Goal: Information Seeking & Learning: Learn about a topic

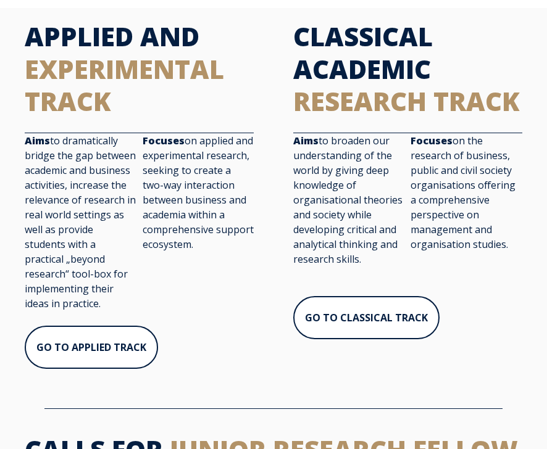
scroll to position [592, 0]
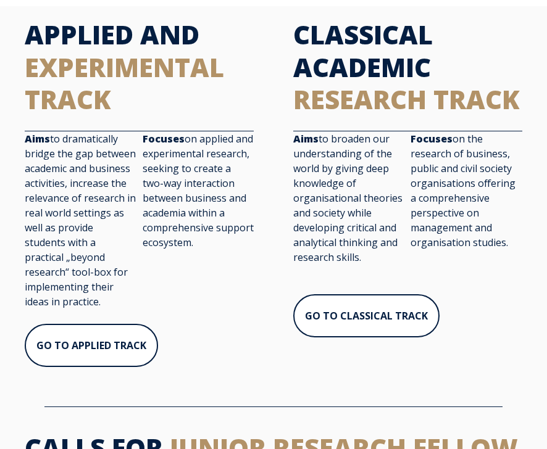
drag, startPoint x: 25, startPoint y: 138, endPoint x: 207, endPoint y: 278, distance: 229.6
click at [207, 278] on div "Aims to dramatically bridge the gap between academic and business activities, i…" at bounding box center [139, 227] width 229 height 192
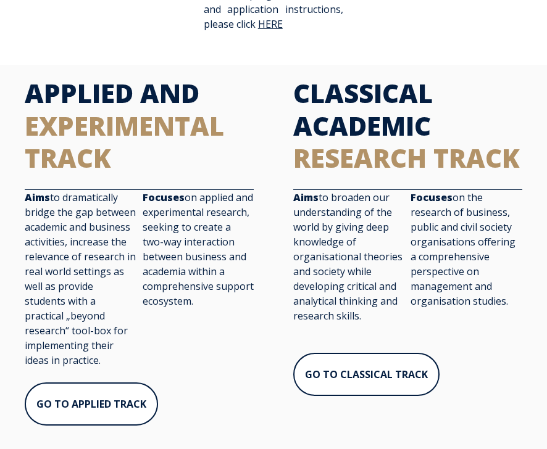
scroll to position [528, 0]
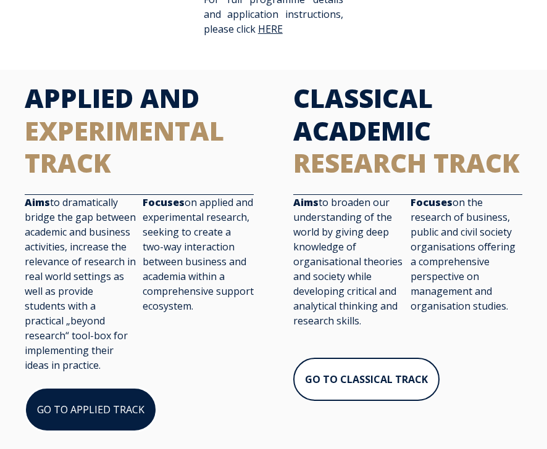
click at [101, 394] on link "GO TO APPLIED TRACK" at bounding box center [91, 409] width 132 height 44
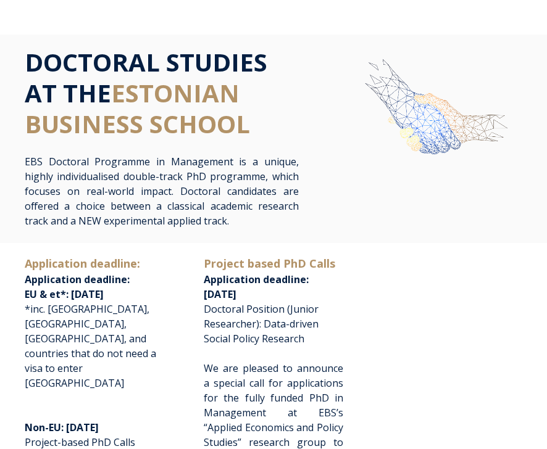
scroll to position [0, 0]
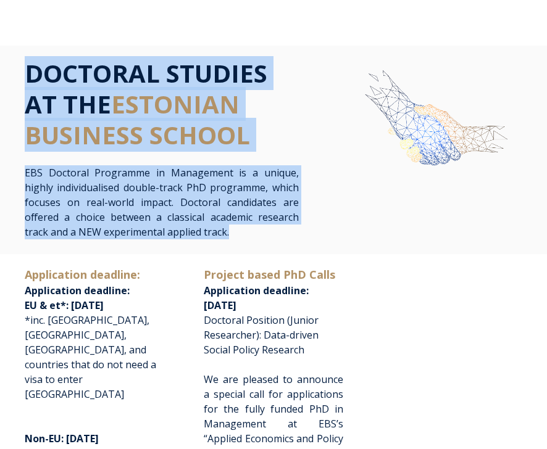
drag, startPoint x: 232, startPoint y: 234, endPoint x: 1, endPoint y: 77, distance: 279.4
click at [1, 77] on div "DOCTORAL STUDIES AT THE ESTONIAN BUSINESS SCHOOL EBS Doctoral Programme in Mana…" at bounding box center [273, 150] width 547 height 209
copy div "DOCTORAL STUDIES AT THE ESTONIAN BUSINESS SCHOOL EBS Doctoral Programme in Mana…"
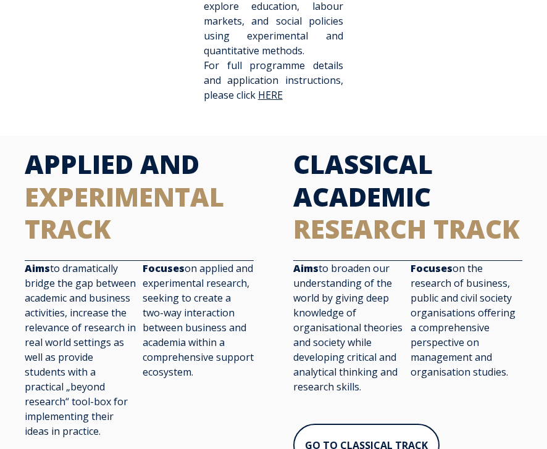
scroll to position [520, 0]
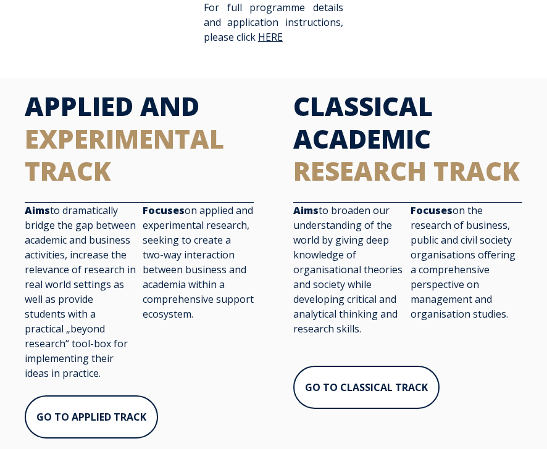
drag, startPoint x: 24, startPoint y: 102, endPoint x: 106, endPoint y: 365, distance: 274.7
click at [106, 365] on div "APPLIED AND EXPERIMENTAL TRACK Aims to dramatically bridge the gap between acad…" at bounding box center [139, 271] width 254 height 363
copy div "APPLIED AND EXPERIMENTAL TRACK Aims to dramatically bridge the gap between acad…"
drag, startPoint x: 297, startPoint y: 102, endPoint x: 518, endPoint y: 323, distance: 312.8
click at [518, 323] on div "CLASSICAL ACADEMIC RESEARCH TRACK Aims to broaden our understanding of the worl…" at bounding box center [408, 257] width 254 height 334
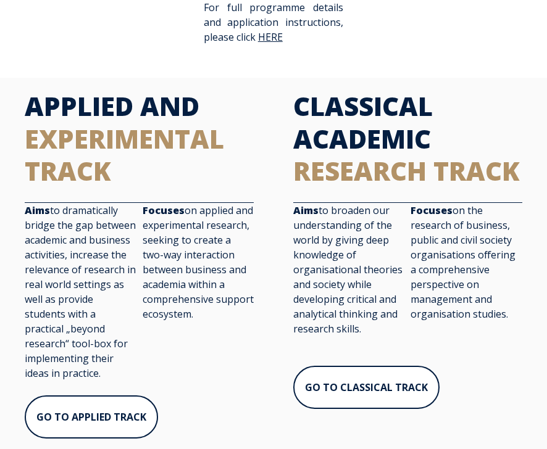
copy div "CLASSICAL ACADEMIC RESEARCH TRACK Aims to broaden our understanding of the worl…"
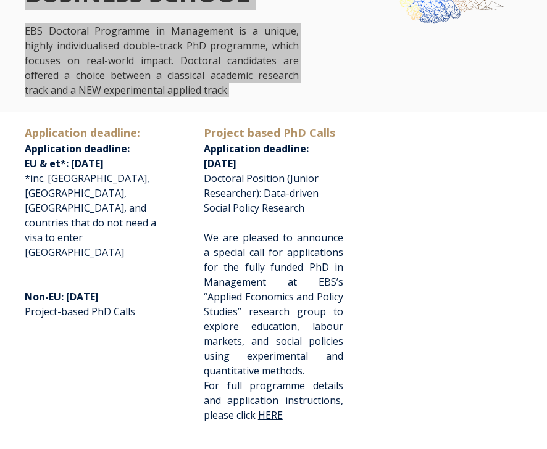
scroll to position [139, 0]
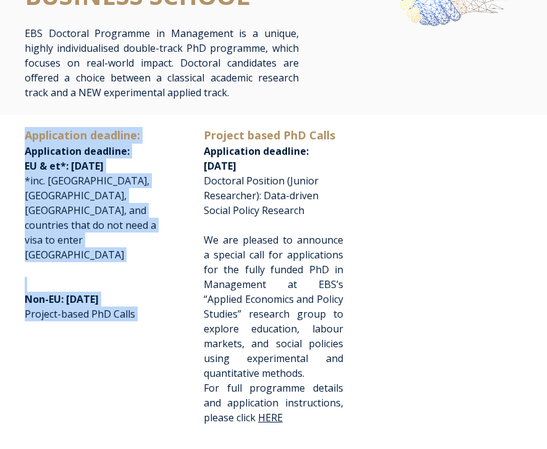
drag, startPoint x: 25, startPoint y: 135, endPoint x: 120, endPoint y: 281, distance: 174.4
click at [120, 281] on span "Application deadline: Application deadline: EU & et*: August 1st, 2026 *inc. US…" at bounding box center [94, 231] width 139 height 209
copy span "Application deadline: Application deadline: EU & et*: August 1st, 2026 *inc. US…"
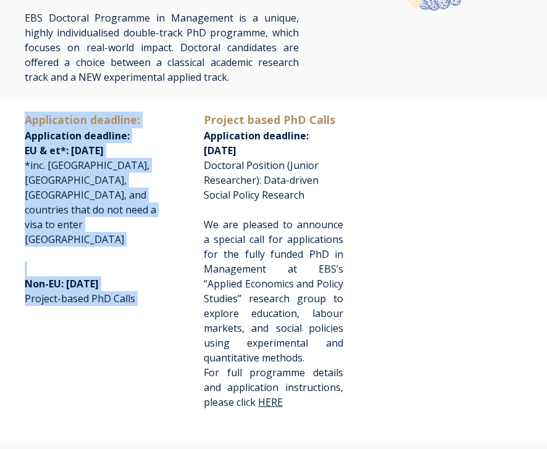
scroll to position [152, 0]
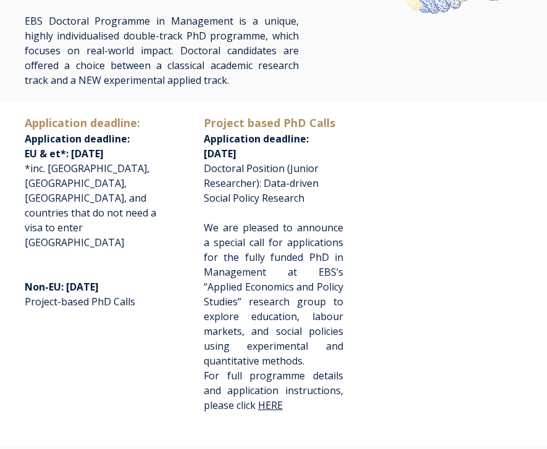
click at [236, 137] on span "Project based PhD Calls Application deadline:" at bounding box center [269, 131] width 131 height 29
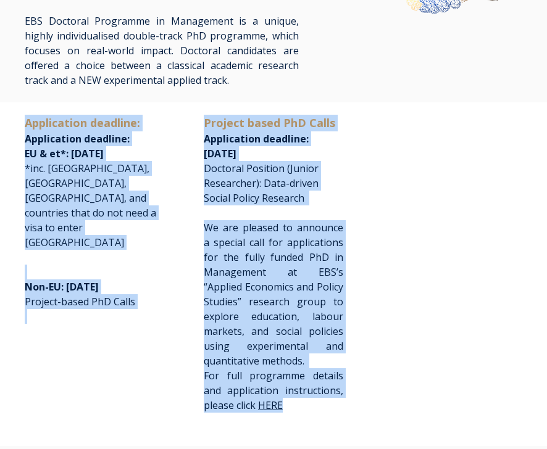
drag, startPoint x: 23, startPoint y: 122, endPoint x: 328, endPoint y: 406, distance: 416.4
click at [328, 406] on div "Application deadline: Application deadline: EU & et*: August 1st, 2026 *inc. US…" at bounding box center [273, 271] width 522 height 313
copy div "Application deadline: Application deadline: EU & et*: August 1st, 2026 *inc. US…"
click at [271, 405] on link "HERE" at bounding box center [271, 405] width 27 height 10
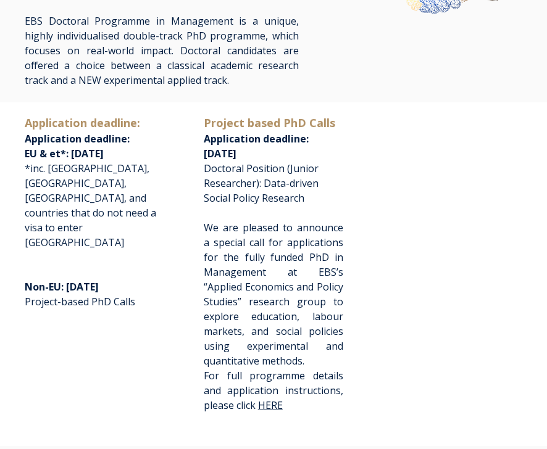
click at [395, 226] on div "Application deadline: Application deadline: EU & et*: August 1st, 2026 *inc. US…" at bounding box center [273, 271] width 522 height 313
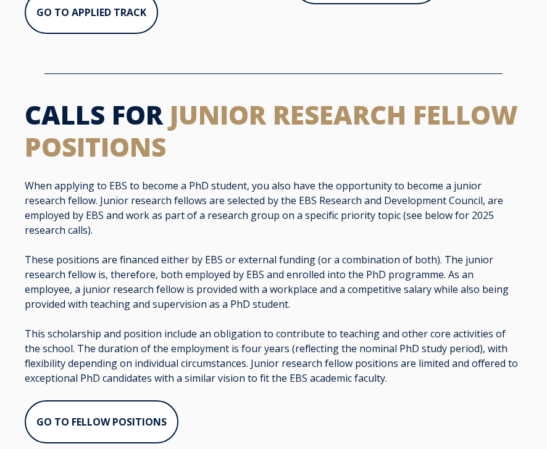
scroll to position [925, 0]
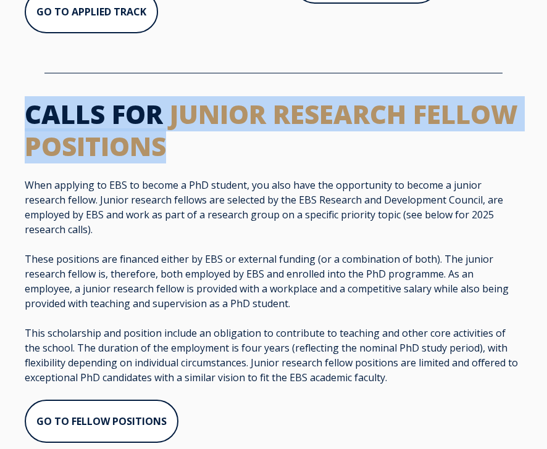
drag, startPoint x: 170, startPoint y: 134, endPoint x: 27, endPoint y: 89, distance: 149.4
click at [27, 98] on h2 "CALLS FOR JUNIOR RESEARCH FELLOW POSITIONS" at bounding box center [273, 130] width 497 height 65
copy h2 "CALLS FOR JUNIOR RESEARCH FELLOW POSITIONS"
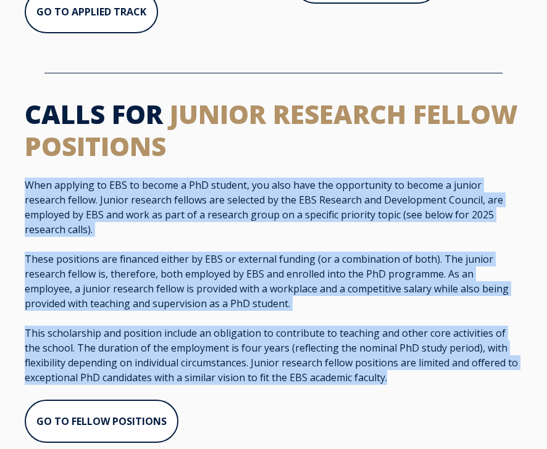
drag, startPoint x: 391, startPoint y: 350, endPoint x: 0, endPoint y: 173, distance: 429.3
click at [0, 173] on div "CALLS FOR JUNIOR RESEARCH FELLOW POSITIONS When applying to EBS to become a PhD…" at bounding box center [273, 278] width 547 height 384
copy span "When applying to EBS to become a PhD student, you also have the opportunity to …"
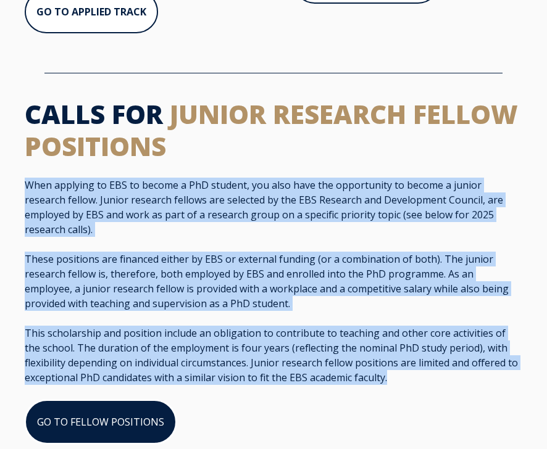
click at [121, 400] on link "GO TO FELLOW POSITIONS" at bounding box center [101, 422] width 152 height 44
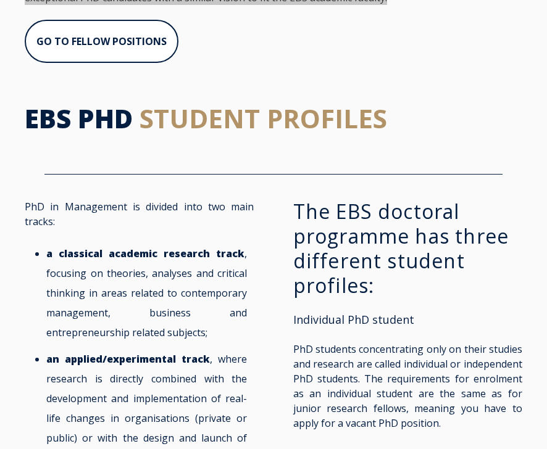
scroll to position [1307, 0]
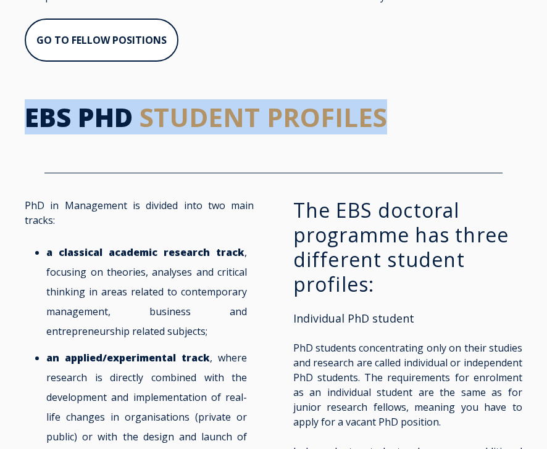
drag, startPoint x: 27, startPoint y: 84, endPoint x: 386, endPoint y: 111, distance: 360.7
click at [386, 111] on div "EBS PHD STUDENT PROFILES" at bounding box center [273, 125] width 497 height 48
copy h2 "EBS PHD STUDENT PROFILES"
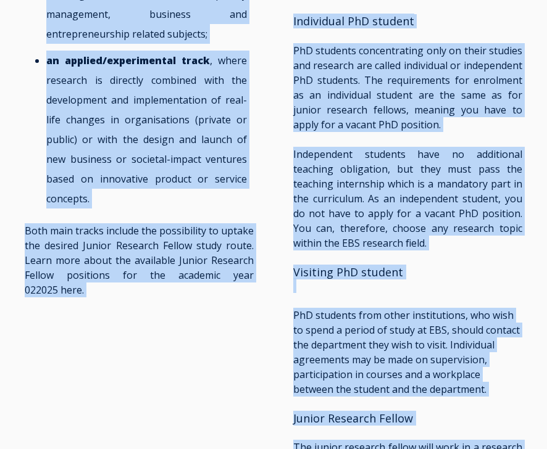
scroll to position [1639, 0]
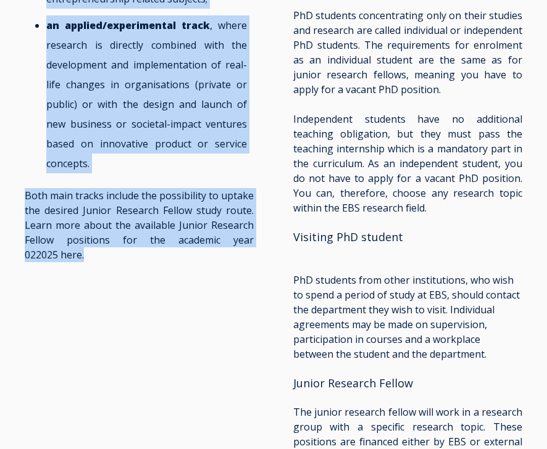
drag, startPoint x: 25, startPoint y: 64, endPoint x: 87, endPoint y: 223, distance: 170.3
click at [87, 223] on span "PhD in Management is divided into two main tracks: a classical academic researc…" at bounding box center [139, 64] width 229 height 397
copy span "PhD in Management is divided into two main tracks: a classical academic researc…"
click at [70, 250] on link "here" at bounding box center [70, 255] width 20 height 10
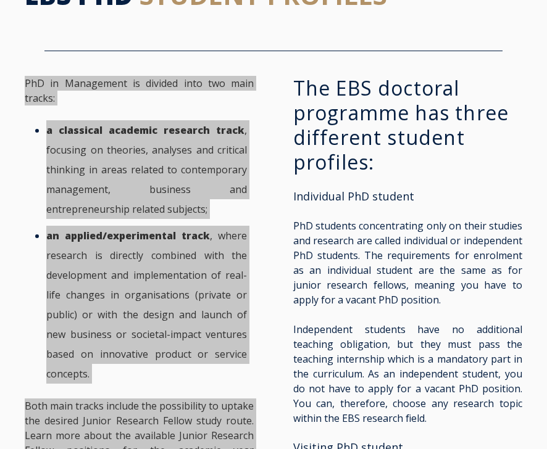
scroll to position [1429, 0]
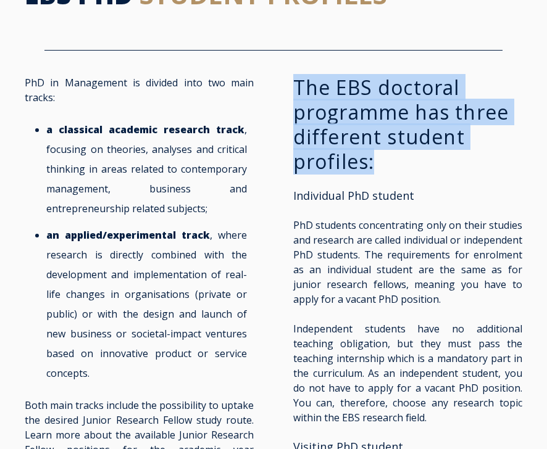
drag, startPoint x: 376, startPoint y: 134, endPoint x: 294, endPoint y: 66, distance: 106.5
click at [294, 75] on h3 "The EBS doctoral programme has three different student profiles:" at bounding box center [407, 124] width 229 height 99
copy h3 "The EBS doctoral programme has three different student profiles:"
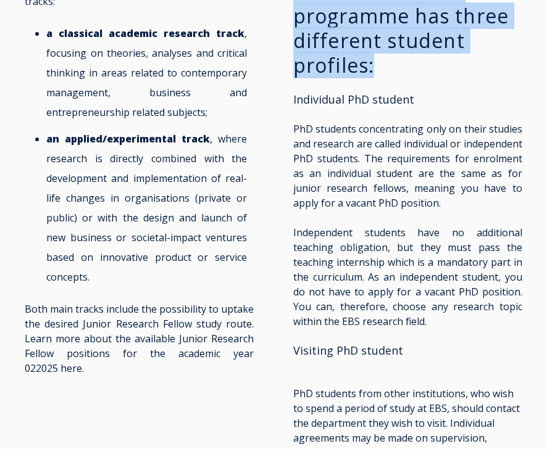
scroll to position [1527, 0]
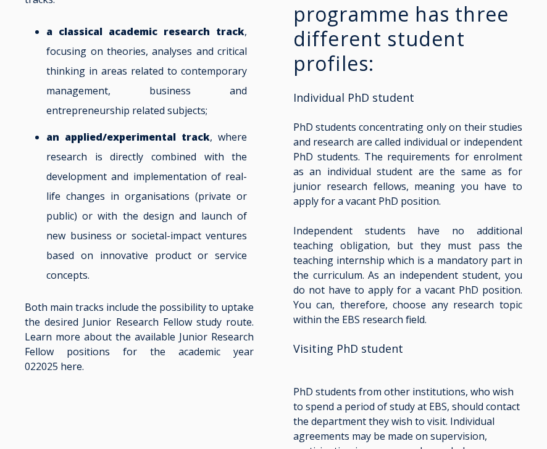
click at [293, 90] on span "Individual PhD student" at bounding box center [353, 97] width 121 height 15
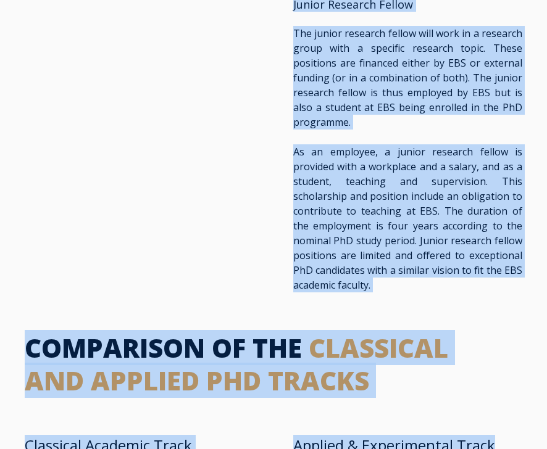
scroll to position [2031, 0]
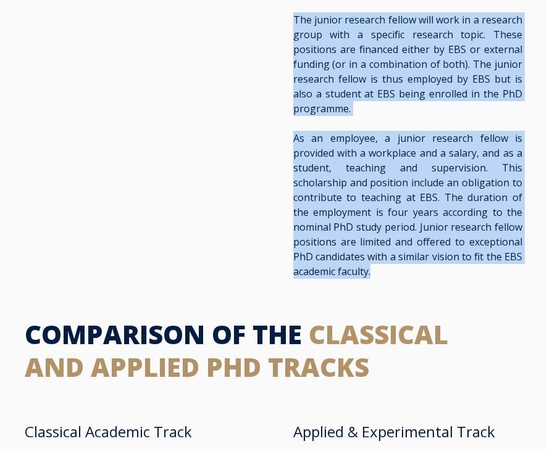
drag, startPoint x: 293, startPoint y: 67, endPoint x: 447, endPoint y: 247, distance: 236.7
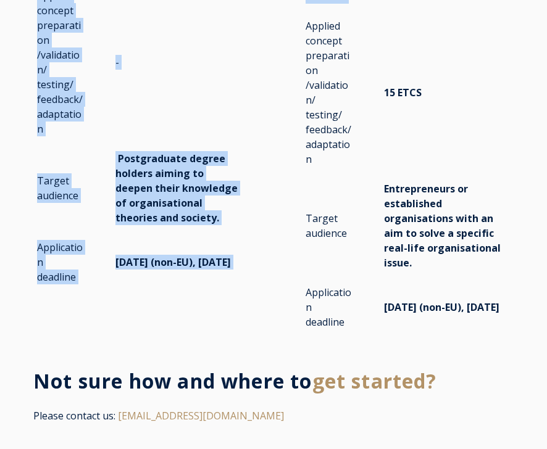
scroll to position [3221, 0]
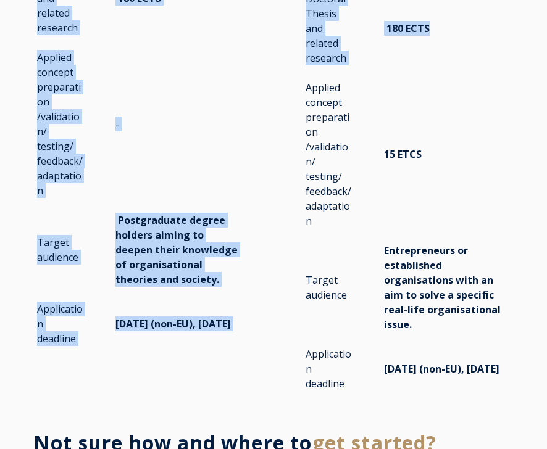
drag, startPoint x: 28, startPoint y: 200, endPoint x: 492, endPoint y: 398, distance: 504.4
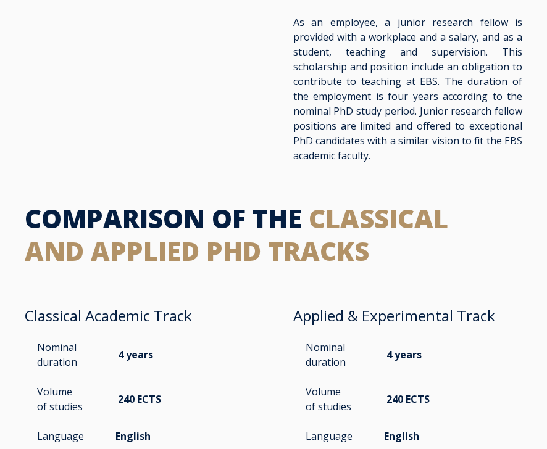
scroll to position [2024, 0]
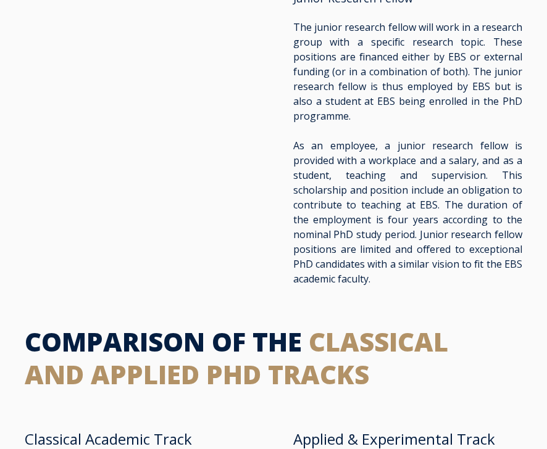
drag, startPoint x: 436, startPoint y: 367, endPoint x: 17, endPoint y: 310, distance: 422.7
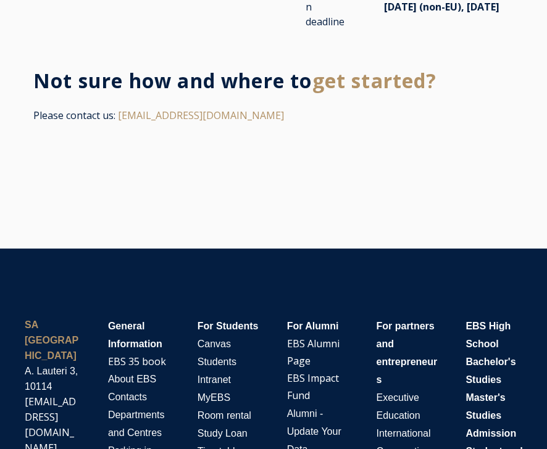
scroll to position [3585, 0]
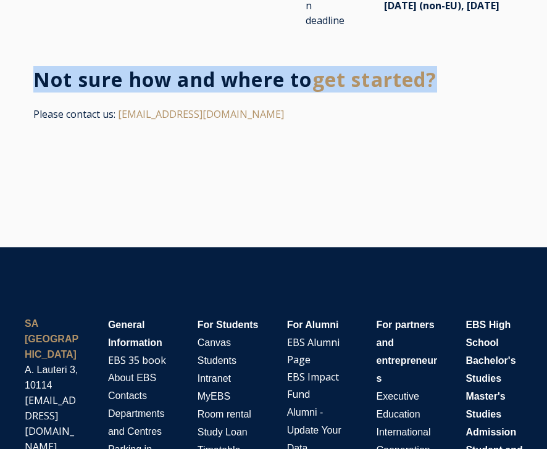
drag, startPoint x: 459, startPoint y: 67, endPoint x: 33, endPoint y: 64, distance: 426.3
click at [33, 67] on h3 "Not sure how and where to get started?" at bounding box center [273, 79] width 480 height 25
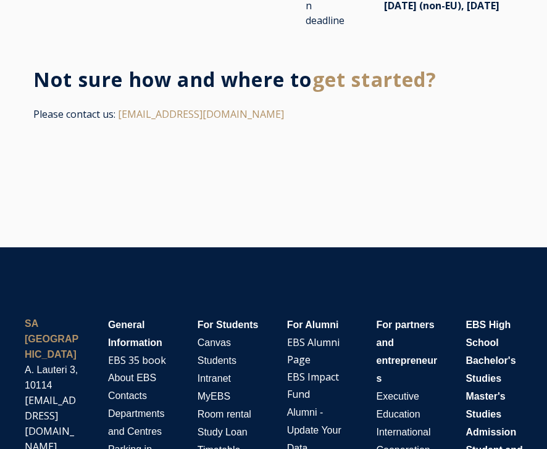
drag, startPoint x: 391, startPoint y: 141, endPoint x: 605, endPoint y: 190, distance: 219.7
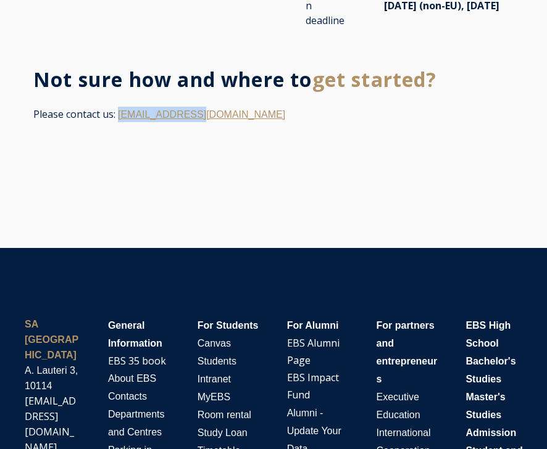
drag, startPoint x: 217, startPoint y: 102, endPoint x: 119, endPoint y: 105, distance: 97.5
click at [119, 107] on p "Please contact us: doctoral@ebs.ee" at bounding box center [273, 114] width 480 height 15
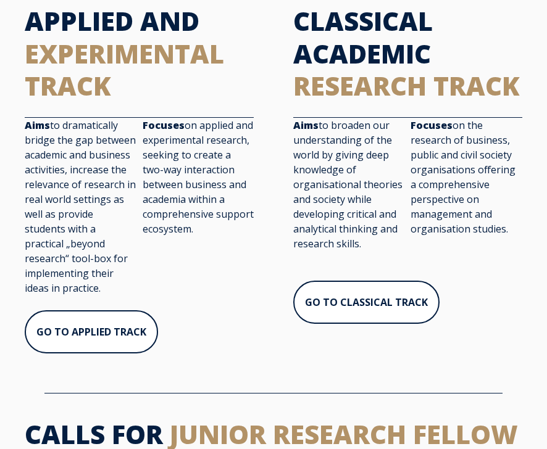
scroll to position [595, 0]
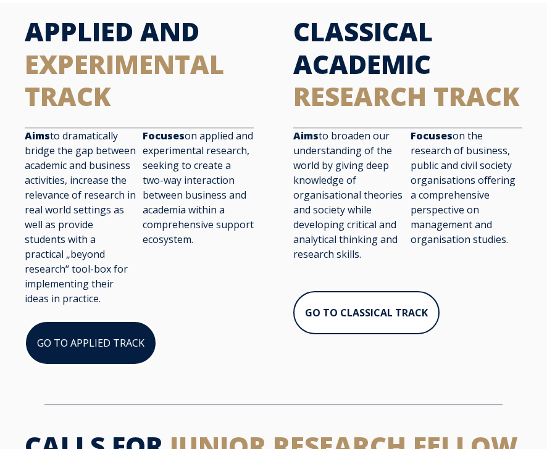
click at [138, 330] on link "GO TO APPLIED TRACK" at bounding box center [91, 343] width 132 height 44
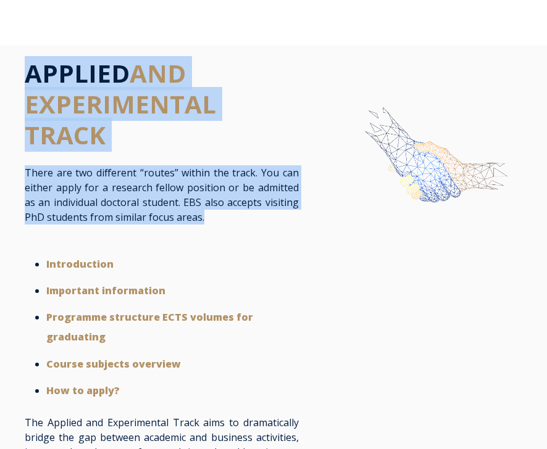
drag, startPoint x: 28, startPoint y: 65, endPoint x: 210, endPoint y: 185, distance: 217.6
click at [210, 185] on div "APPLIED AND EXPERIMENTAL TRACK There are two different “routes” within the trac…" at bounding box center [161, 310] width 299 height 505
copy div "APPLIED AND EXPERIMENTAL TRACK There are two different “routes” within the trac…"
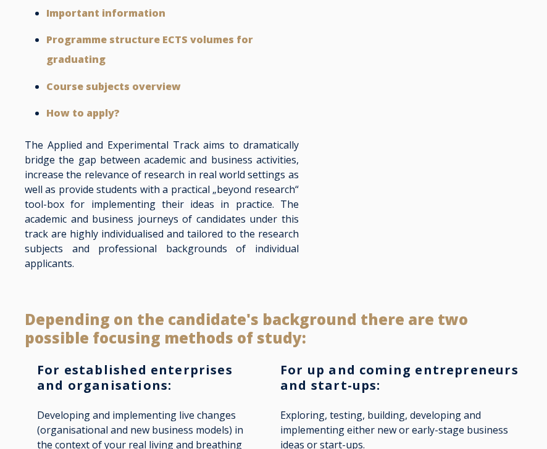
scroll to position [279, 0]
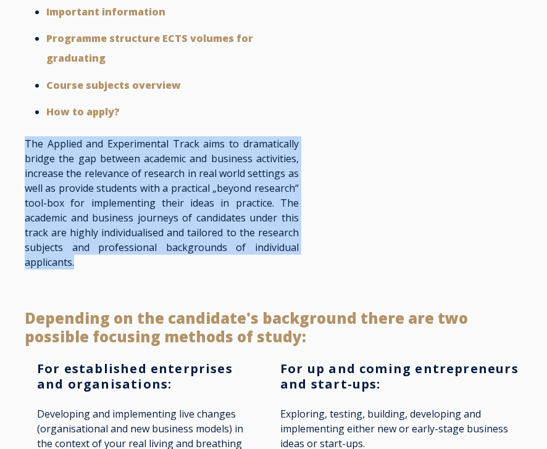
drag, startPoint x: 26, startPoint y: 107, endPoint x: 78, endPoint y: 227, distance: 131.0
click at [78, 227] on p "The Applied and Experimental Track aims to dramatically bridge the gap between …" at bounding box center [162, 202] width 274 height 133
copy p "The Applied and Experimental Track aims to dramatically bridge the gap between …"
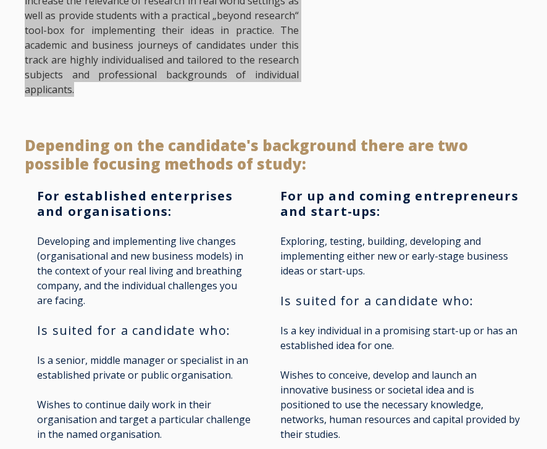
scroll to position [458, 0]
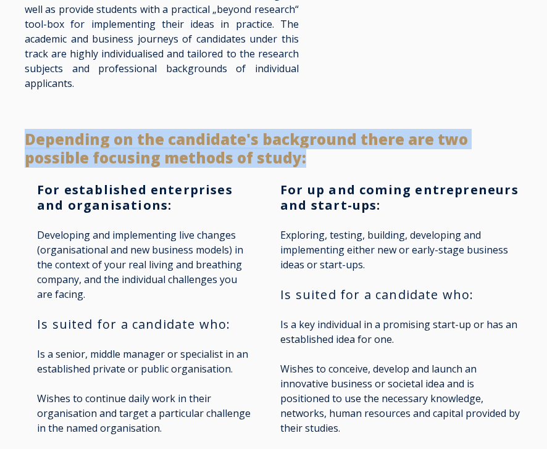
drag, startPoint x: 26, startPoint y: 105, endPoint x: 231, endPoint y: 136, distance: 207.1
click at [231, 136] on h2 "Depending on the candidate's background there are two possible focusing methods…" at bounding box center [273, 148] width 497 height 37
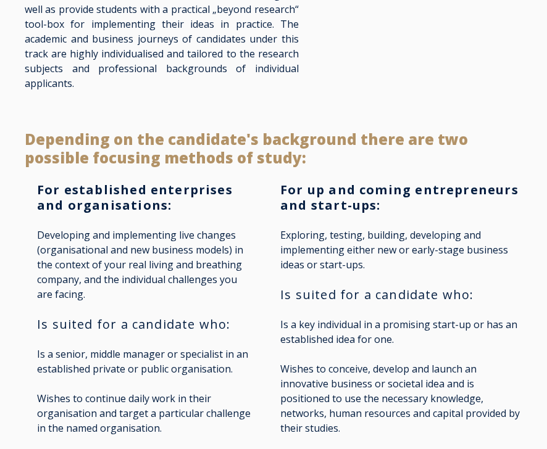
click at [271, 130] on h2 "Depending on the candidate's background there are two possible focusing methods…" at bounding box center [273, 148] width 497 height 37
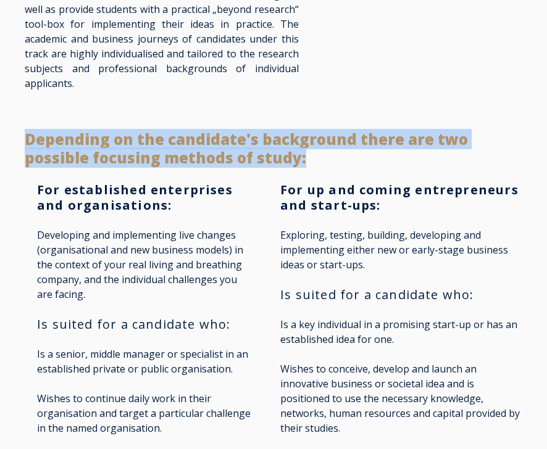
drag, startPoint x: 241, startPoint y: 125, endPoint x: 28, endPoint y: 109, distance: 213.5
click at [28, 130] on h2 "Depending on the candidate's background there are two possible focusing methods…" at bounding box center [273, 148] width 497 height 37
copy span "Depending on the candidate's background there are two possible focusing methods…"
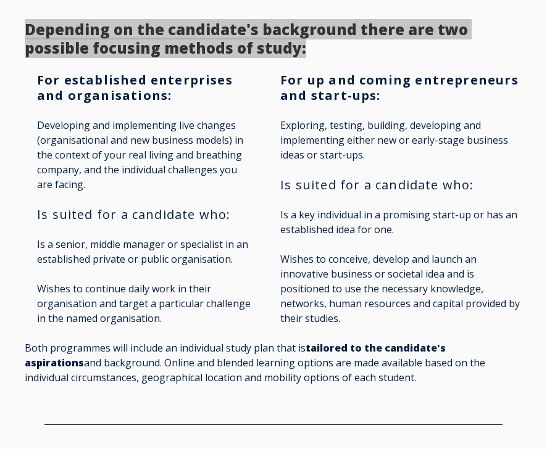
scroll to position [569, 0]
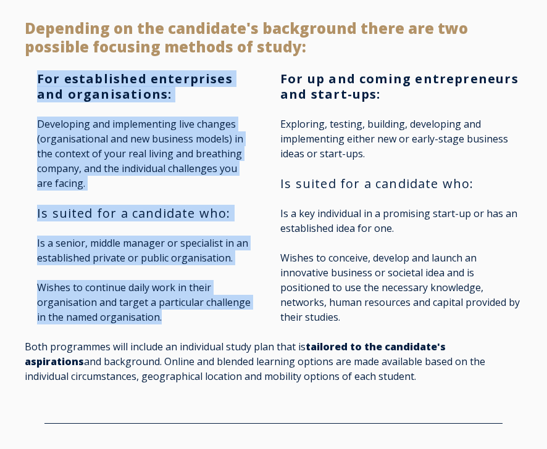
drag, startPoint x: 37, startPoint y: 45, endPoint x: 244, endPoint y: 290, distance: 320.8
click at [244, 290] on span "For established enterprises and organisations: Developing and implementing live…" at bounding box center [145, 198] width 217 height 254
copy span "For established enterprises and organisations: Developing and implementing live…"
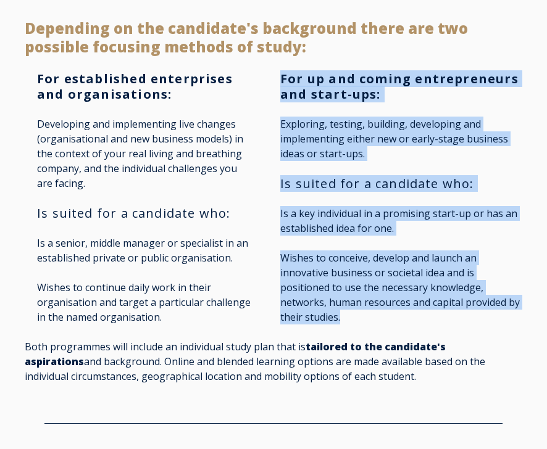
drag, startPoint x: 282, startPoint y: 46, endPoint x: 465, endPoint y: 284, distance: 300.6
click at [465, 284] on span "For up and coming entrepreneurs and start-ups: Exploring, testing, building, de…" at bounding box center [401, 198] width 242 height 254
copy span "For up and coming entrepreneurs and start-ups: Exploring, testing, building, de…"
drag, startPoint x: 25, startPoint y: 315, endPoint x: 418, endPoint y: 349, distance: 395.0
click at [418, 349] on p "Both programmes will include an individual study plan that is tailored to the c…" at bounding box center [273, 361] width 497 height 44
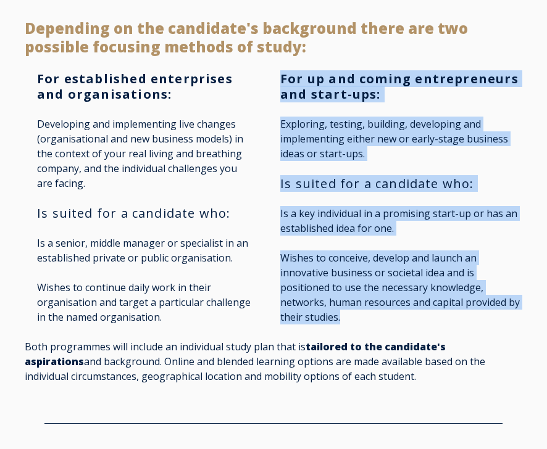
copy p "Both programmes will include an individual study plan that is tailored to the c…"
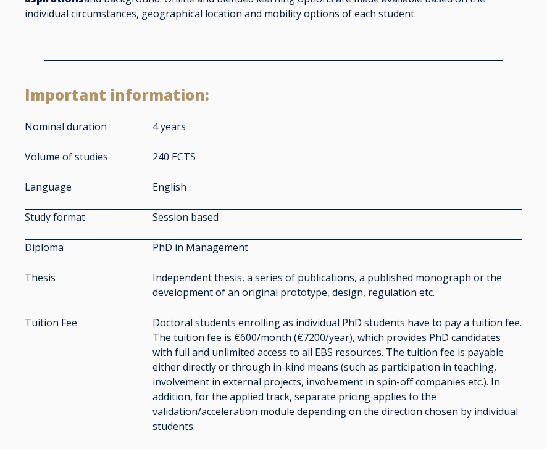
scroll to position [951, 0]
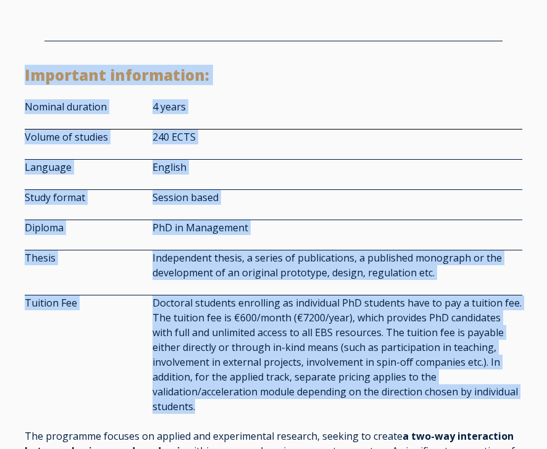
drag, startPoint x: 424, startPoint y: 359, endPoint x: 7, endPoint y: 49, distance: 519.4
click at [8, 54] on div "Important information: Nominal duration 4 years Volume of studies 240 ECTS Lang…" at bounding box center [273, 279] width 547 height 450
copy div "Important information: Nominal duration 4 years Volume of studies 240 ECTS Lang…"
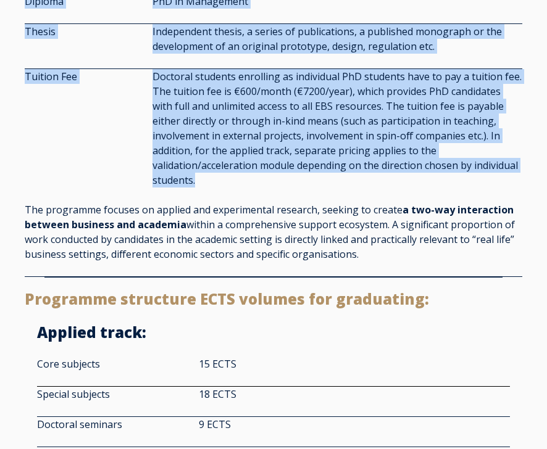
scroll to position [1204, 0]
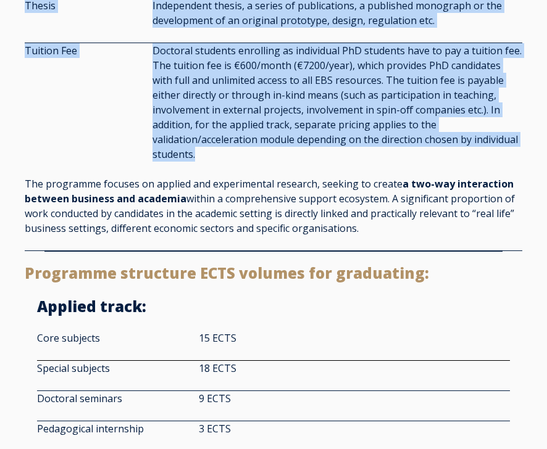
drag, startPoint x: 357, startPoint y: 184, endPoint x: 23, endPoint y: 139, distance: 336.7
click at [23, 139] on div "Important information: Nominal duration 4 years Volume of studies 240 ECTS Lang…" at bounding box center [273, 32] width 522 height 437
copy p "The programme focuses on applied and experimental research, seeking to create a…"
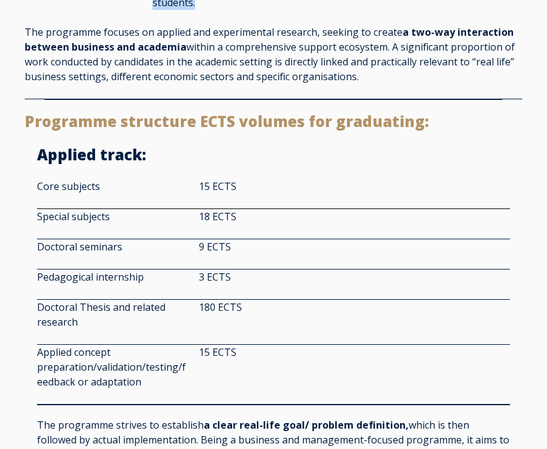
scroll to position [1359, 0]
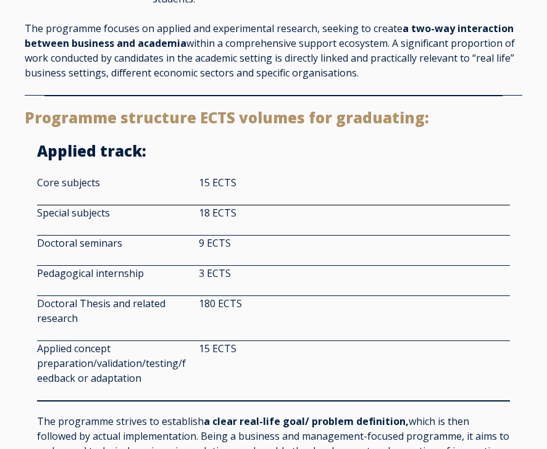
click at [392, 422] on p "The programme strives to establish a clear real-life goal/ problem definition, …" at bounding box center [273, 443] width 473 height 59
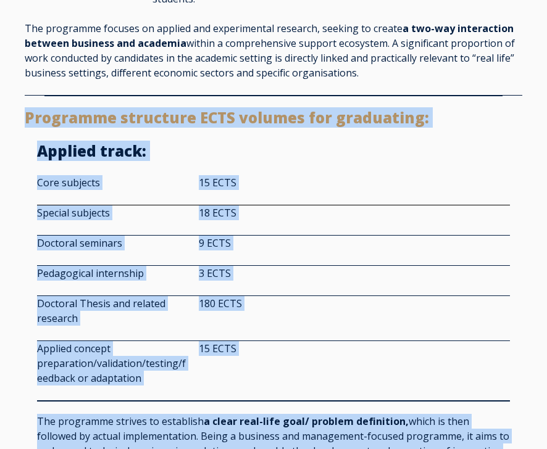
drag, startPoint x: 392, startPoint y: 422, endPoint x: 14, endPoint y: 75, distance: 513.5
click at [14, 109] on div "Programme structure ECTS volumes for graduating: Applied track : Core subjects …" at bounding box center [273, 305] width 522 height 392
copy div "Programme structure ECTS volumes for graduating: Applied track : Core subjects …"
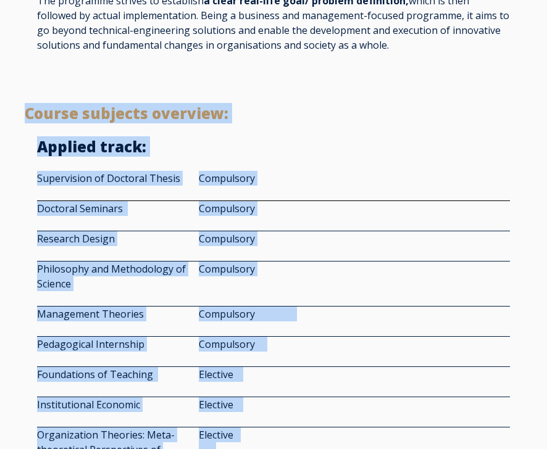
scroll to position [1776, 0]
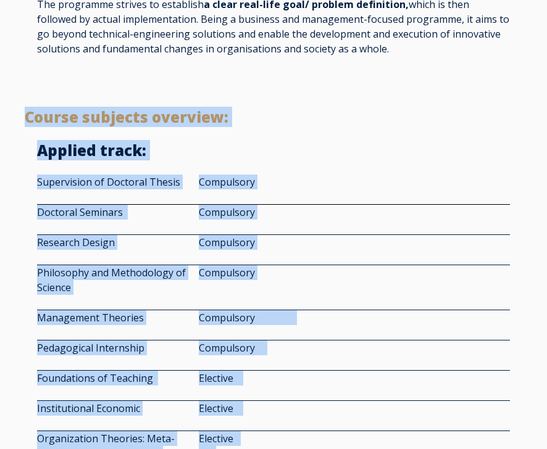
drag, startPoint x: 276, startPoint y: 228, endPoint x: 23, endPoint y: 66, distance: 301.0
click at [23, 66] on div "APPLIED AND EXPERIMENTAL TRACK There are two different “routes” within the trac…" at bounding box center [273, 301] width 547 height 4063
copy div "Course subjects overview: Applied track : Supervision of Doctoral Thesis Compul…"
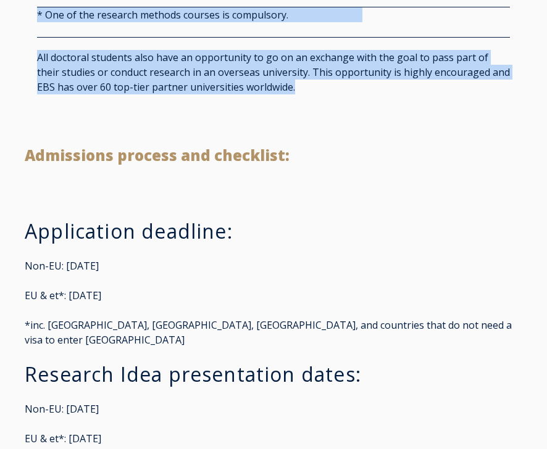
scroll to position [2988, 0]
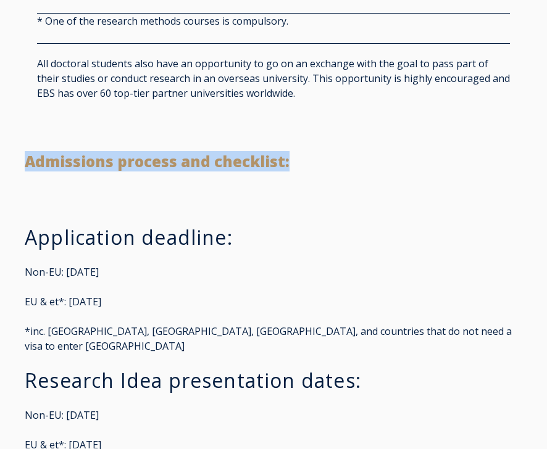
drag, startPoint x: 285, startPoint y: 123, endPoint x: 38, endPoint y: 105, distance: 248.1
click at [38, 152] on h2 "Admissions process and checklist:" at bounding box center [273, 161] width 497 height 19
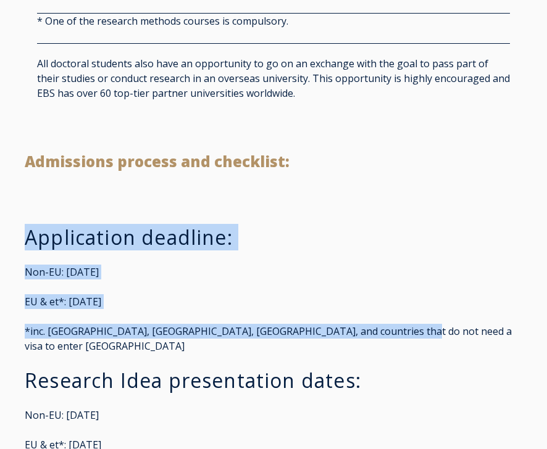
drag, startPoint x: 28, startPoint y: 189, endPoint x: 389, endPoint y: 289, distance: 374.5
click at [389, 289] on span "Application deadline: Non-EU: May 1st, 2025 EU & et*: August 1st, 2025 *inc. US…" at bounding box center [273, 360] width 497 height 271
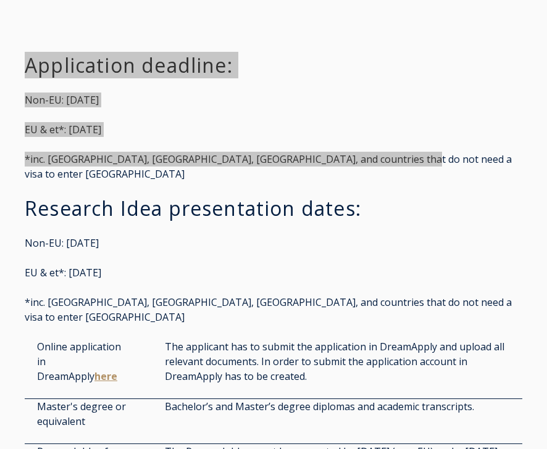
scroll to position [3147, 0]
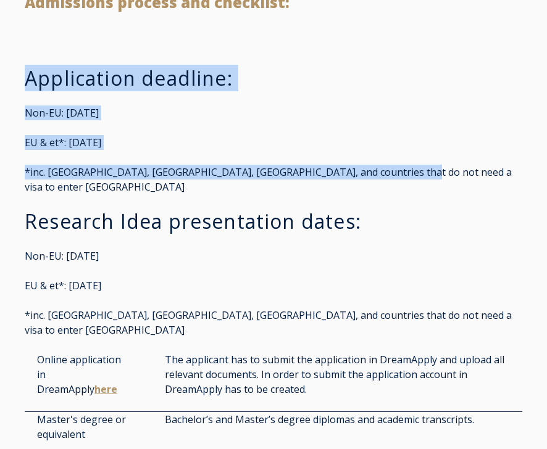
drag, startPoint x: 26, startPoint y: 157, endPoint x: 211, endPoint y: 220, distance: 195.3
click at [211, 220] on span "Application deadline: Non-EU: May 1st, 2025 EU & et*: August 1st, 2025 *inc. US…" at bounding box center [273, 201] width 497 height 271
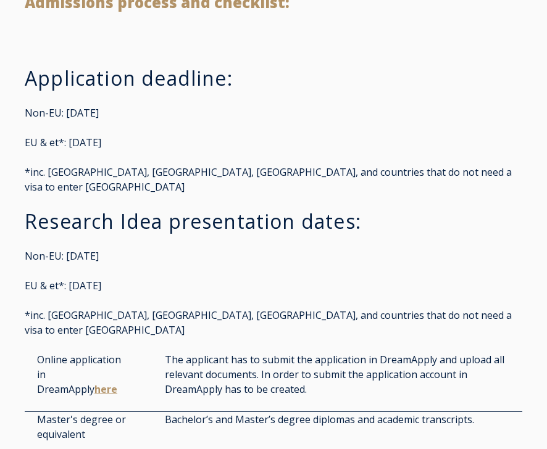
click at [395, 247] on span "Application deadline: Non-EU: May 1st, 2025 EU & et*: August 1st, 2025 *inc. US…" at bounding box center [273, 201] width 497 height 271
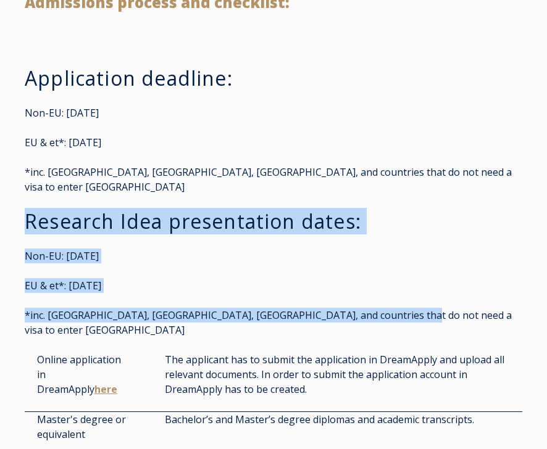
drag, startPoint x: 390, startPoint y: 257, endPoint x: 20, endPoint y: 160, distance: 382.6
click at [20, 160] on div "Application deadline: Non-EU: May 1st, 2025 EU & et*: August 1st, 2025 *inc. US…" at bounding box center [273, 448] width 522 height 764
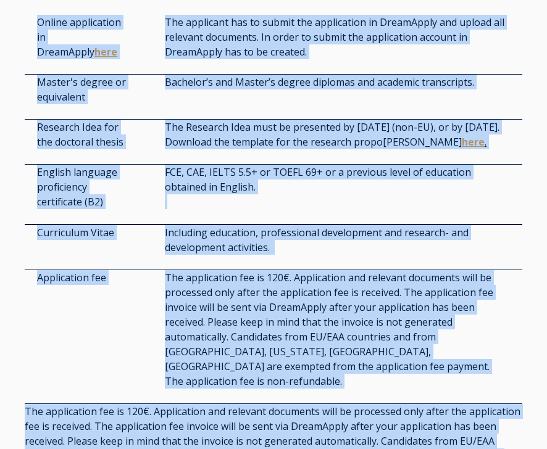
scroll to position [3490, 0]
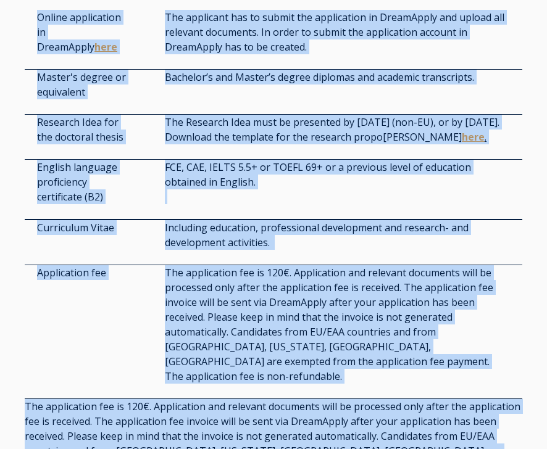
drag, startPoint x: 40, startPoint y: 82, endPoint x: 494, endPoint y: 405, distance: 556.8
click at [494, 405] on div "Application deadline: Non-EU: May 1st, 2025 EU & et*: August 1st, 2025 *inc. US…" at bounding box center [273, 105] width 547 height 789
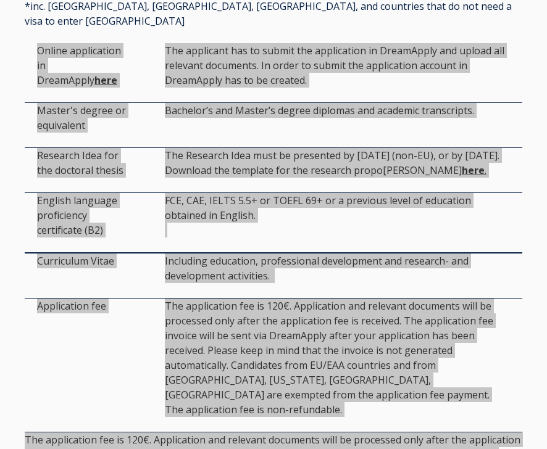
scroll to position [3342, 0]
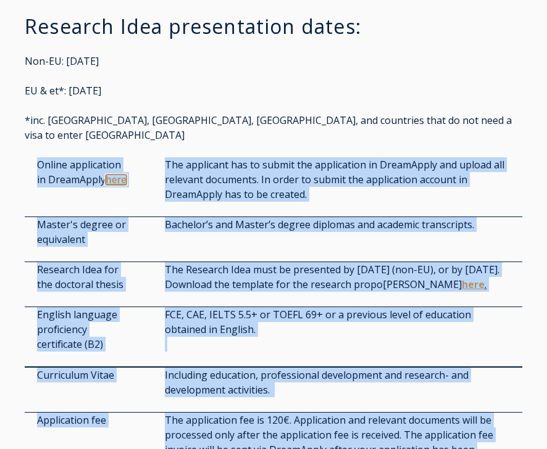
click at [110, 175] on link "here" at bounding box center [115, 180] width 21 height 10
click at [505, 262] on p "The Research Idea must be presented by May 1st (non-EU), or by August 1st. Down…" at bounding box center [337, 277] width 345 height 30
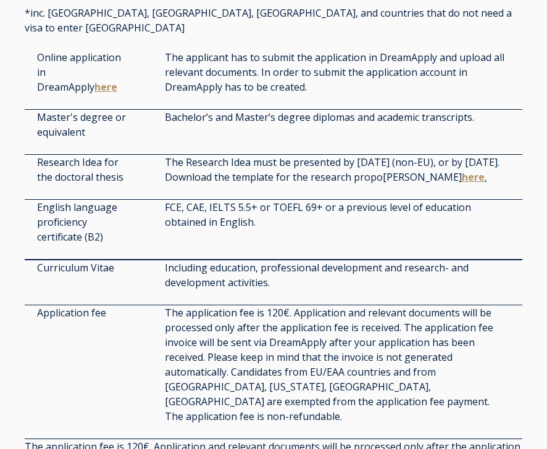
scroll to position [3458, 0]
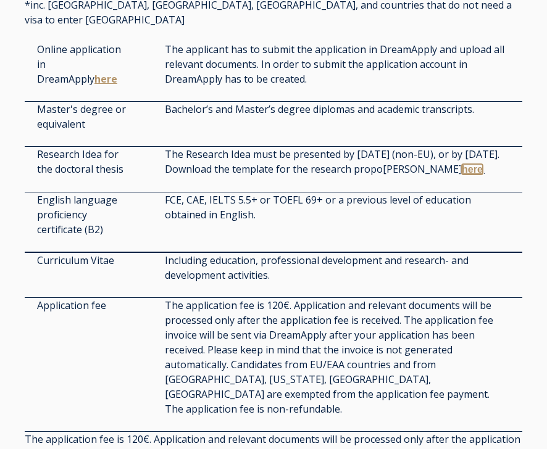
click at [461, 164] on link "here" at bounding box center [471, 169] width 21 height 10
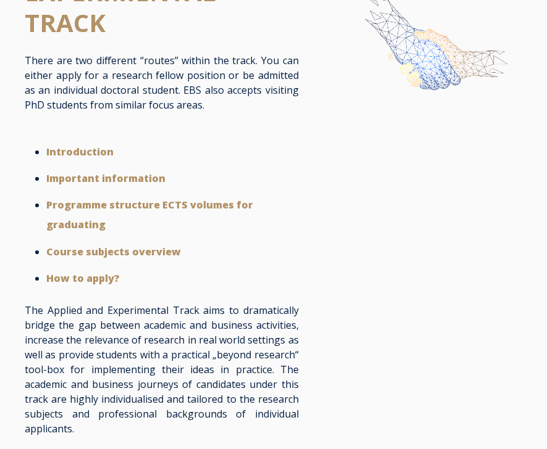
scroll to position [0, 0]
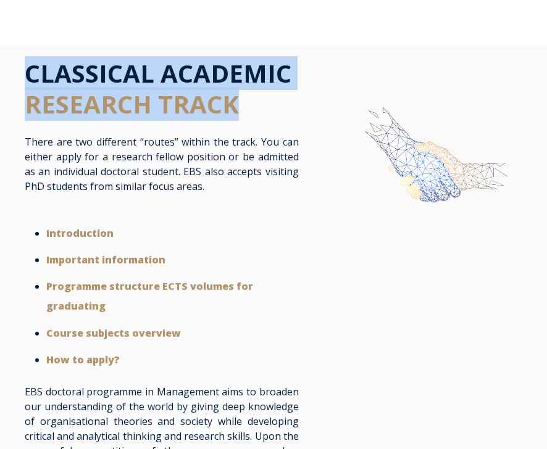
drag, startPoint x: 233, startPoint y: 104, endPoint x: 30, endPoint y: 76, distance: 204.3
click at [30, 76] on h1 "CLASSICAL ACADEMIC RESEARCH TRACK" at bounding box center [162, 89] width 274 height 62
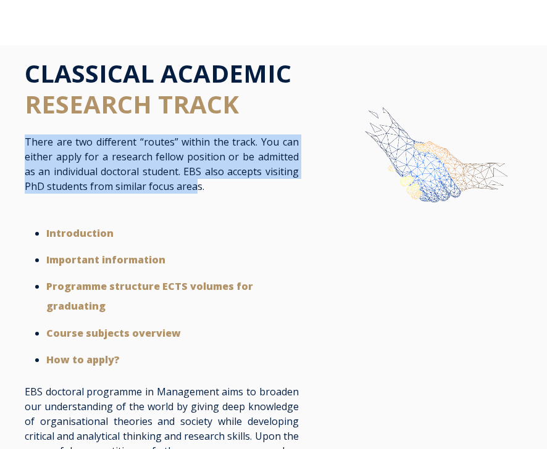
drag, startPoint x: 181, startPoint y: 186, endPoint x: 16, endPoint y: 136, distance: 172.3
click at [16, 136] on div "CLASSICAL ACADEMIC RESEARCH TRACK There are two different “routes” within the t…" at bounding box center [161, 302] width 299 height 489
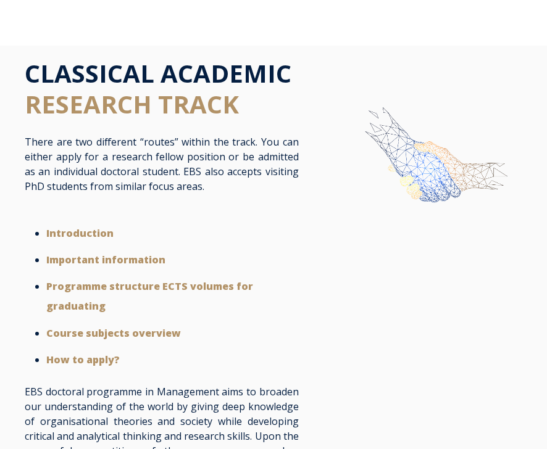
click at [258, 187] on p "There are two different “routes” within the track. You can either apply for a r…" at bounding box center [162, 163] width 274 height 59
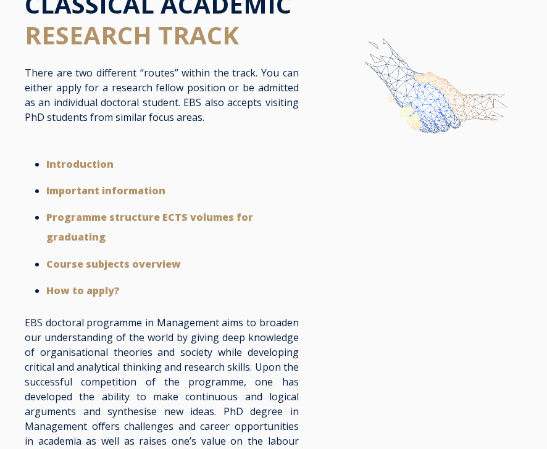
scroll to position [67, 0]
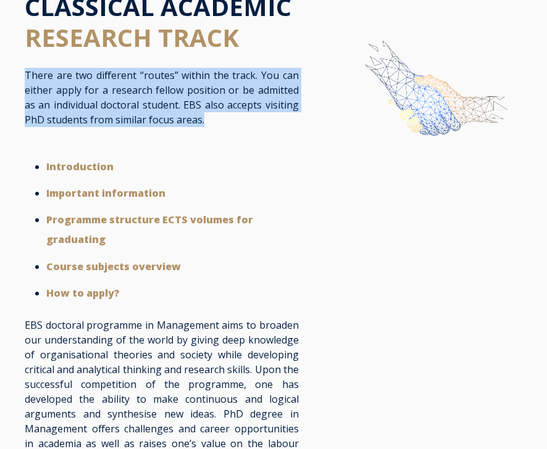
drag, startPoint x: 206, startPoint y: 122, endPoint x: 25, endPoint y: 77, distance: 186.3
click at [26, 77] on p "There are two different “routes” within the track. You can either apply for a r…" at bounding box center [162, 97] width 274 height 59
copy span "There are two different “routes” within the track. You can either apply for a r…"
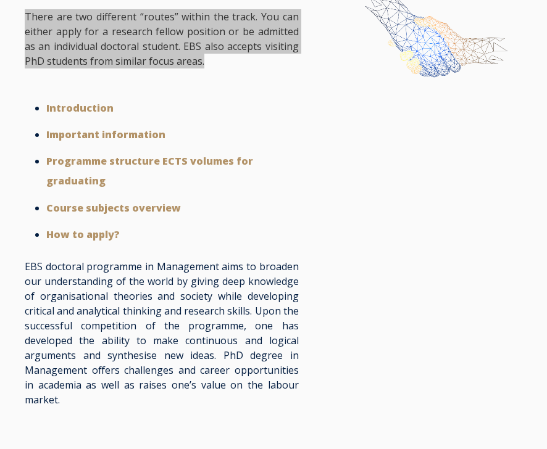
scroll to position [215, 0]
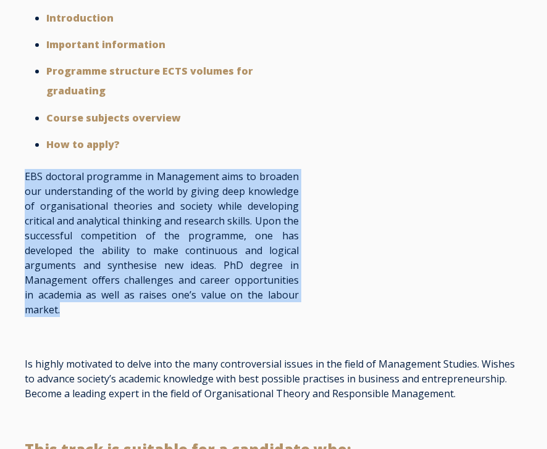
drag, startPoint x: 64, startPoint y: 312, endPoint x: 12, endPoint y: 178, distance: 143.8
click at [12, 178] on div "CLASSICAL ACADEMIC RESEARCH TRACK There are two different “routes” within the t…" at bounding box center [161, 87] width 299 height 489
copy span "EBS doctoral programme in Management aims to broaden our understanding of the w…"
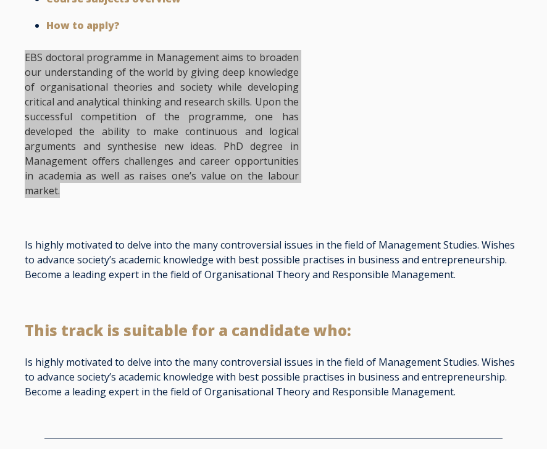
scroll to position [336, 0]
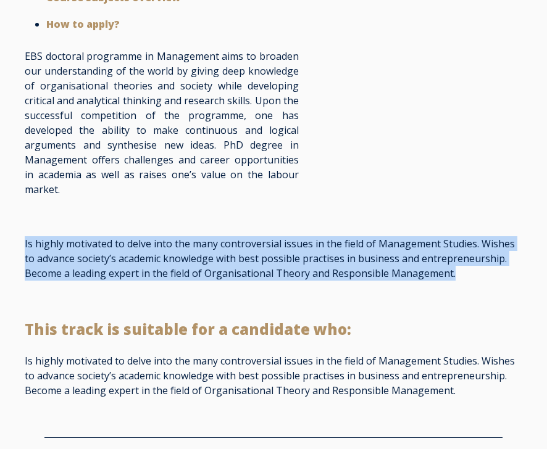
drag, startPoint x: 25, startPoint y: 243, endPoint x: 475, endPoint y: 278, distance: 451.7
click at [475, 278] on p "Is highly motivated to delve into the many controversial issues in the field of…" at bounding box center [273, 258] width 497 height 44
copy span "Is highly motivated to delve into the many controversial issues in the field of…"
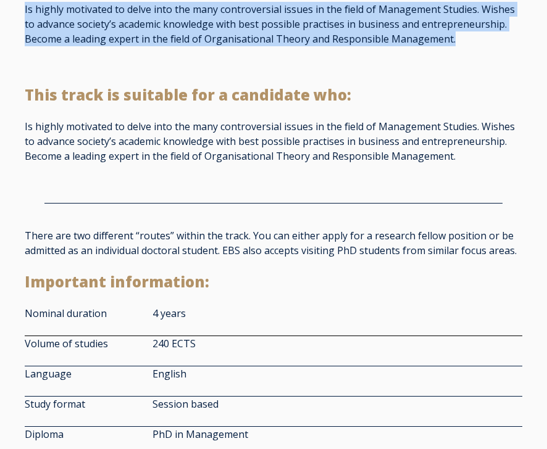
scroll to position [575, 0]
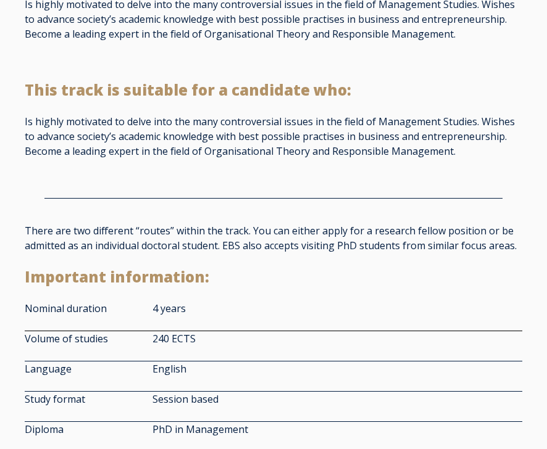
click at [458, 154] on p "Is highly motivated to delve into the many controversial issues in the field of…" at bounding box center [273, 136] width 497 height 44
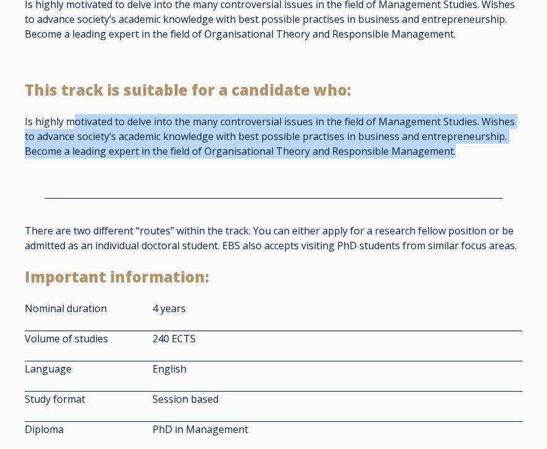
drag, startPoint x: 406, startPoint y: 148, endPoint x: 73, endPoint y: 125, distance: 333.3
click at [73, 125] on p "Is highly motivated to delve into the many controversial issues in the field of…" at bounding box center [273, 136] width 497 height 44
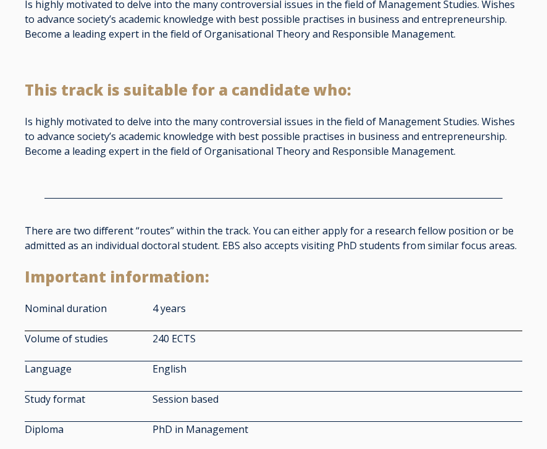
drag, startPoint x: 388, startPoint y: 86, endPoint x: 328, endPoint y: 94, distance: 60.4
click at [379, 88] on h2 "This track is suitable for a candidate who:" at bounding box center [273, 90] width 497 height 19
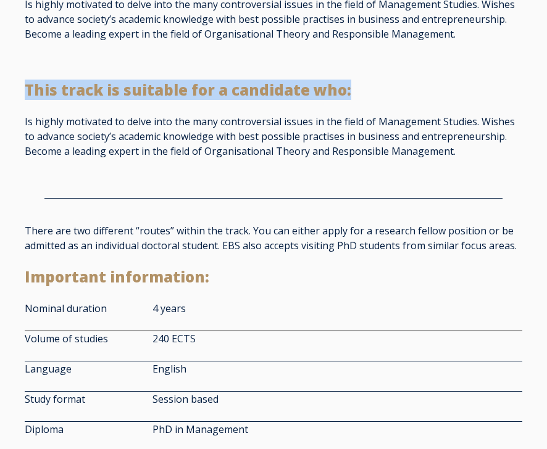
drag, startPoint x: 347, startPoint y: 90, endPoint x: 22, endPoint y: 85, distance: 325.1
click at [22, 85] on div "This track is suitable for a candidate who: Is highly motivated to delve into t…" at bounding box center [273, 127] width 522 height 93
copy span "This track is suitable for a candidate who:"
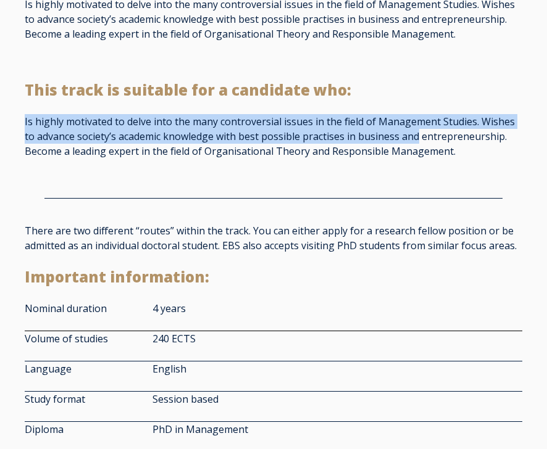
drag, startPoint x: 22, startPoint y: 120, endPoint x: 418, endPoint y: 140, distance: 395.9
click at [418, 140] on div "This track is suitable for a candidate who: Is highly motivated to delve into t…" at bounding box center [273, 127] width 522 height 93
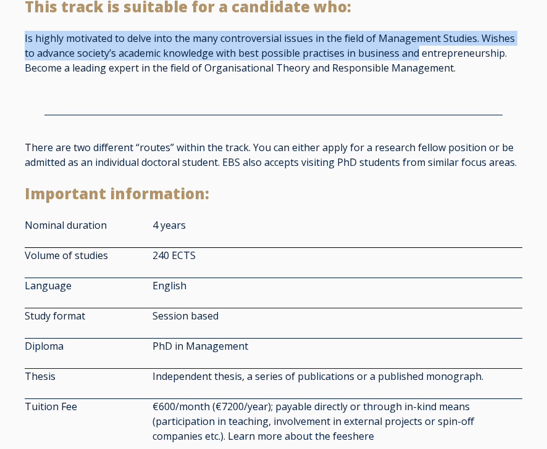
scroll to position [664, 0]
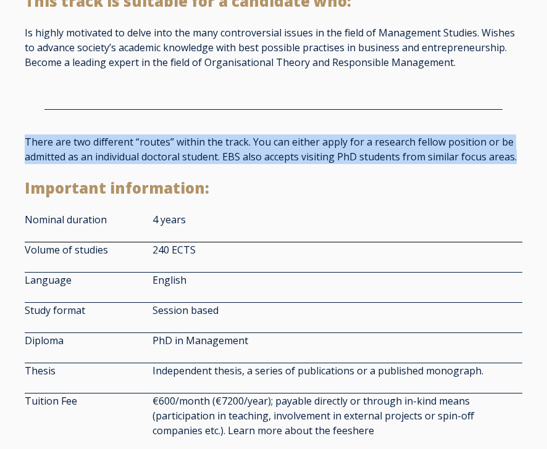
drag, startPoint x: 473, startPoint y: 155, endPoint x: -19, endPoint y: 145, distance: 491.8
copy span "There are two different “routes” within the track. You can either apply for a r…"
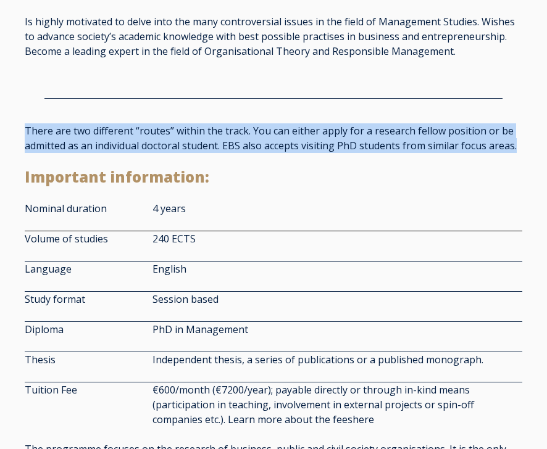
scroll to position [671, 0]
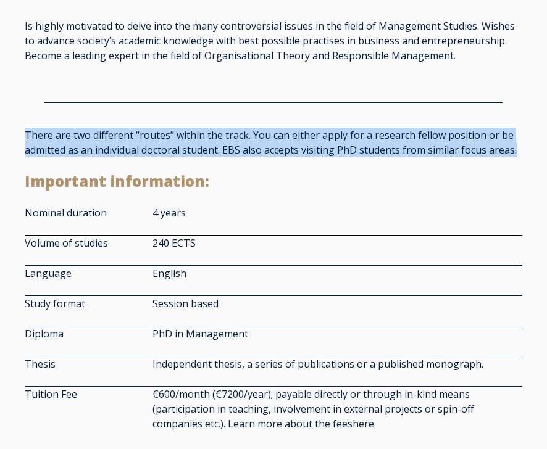
drag, startPoint x: 217, startPoint y: 262, endPoint x: 23, endPoint y: 175, distance: 211.8
click at [23, 175] on div "There are two different “routes” within the track. You can either apply for a r…" at bounding box center [273, 317] width 522 height 378
copy div "Important information: Nominal duration 4 years Volume of studies 240 ECTS Lang…"
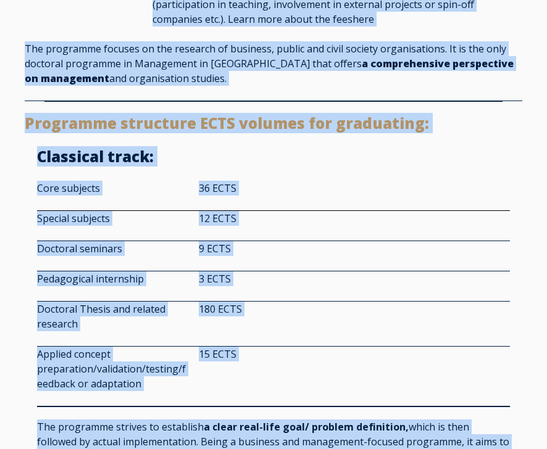
scroll to position [998, 0]
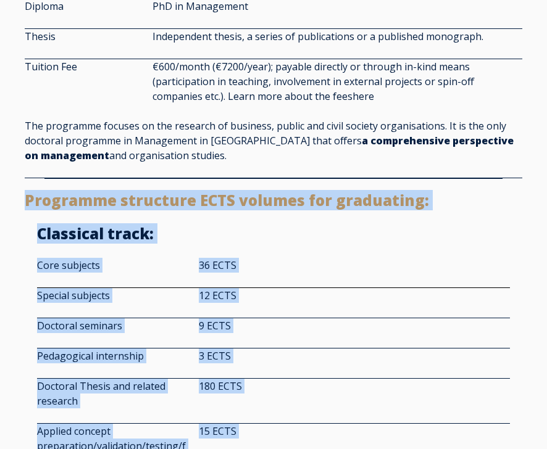
drag, startPoint x: 393, startPoint y: 352, endPoint x: 19, endPoint y: 196, distance: 405.1
click at [20, 197] on div "Programme structure ECTS volumes for graduating: Classical track : Core subject…" at bounding box center [273, 387] width 522 height 392
copy div "Programme structure ECTS volumes for graduating: Classical track : Core subject…"
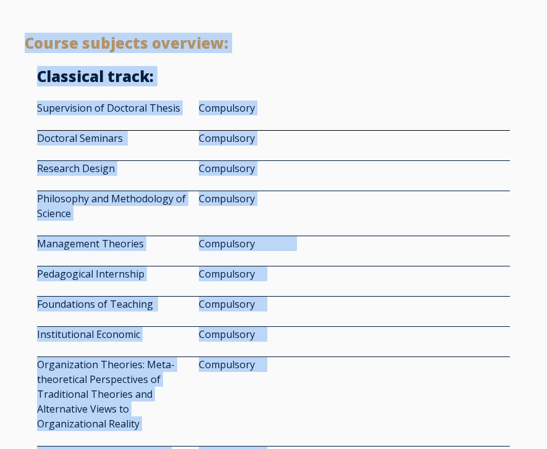
scroll to position [1550, 0]
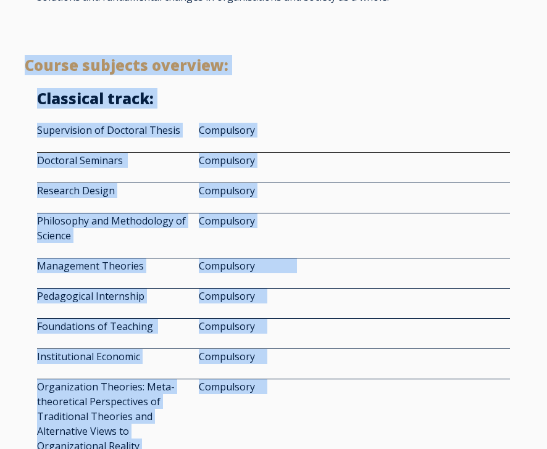
drag, startPoint x: 254, startPoint y: 207, endPoint x: 19, endPoint y: 69, distance: 272.1
click at [19, 69] on div "CLASSICAL ACADEMIC RESEARCH TRACK There are two different “routes” within the t…" at bounding box center [273, 367] width 547 height 3743
copy div "Course subjects overview: Classical track : Supervision of Doctoral Thesis Comp…"
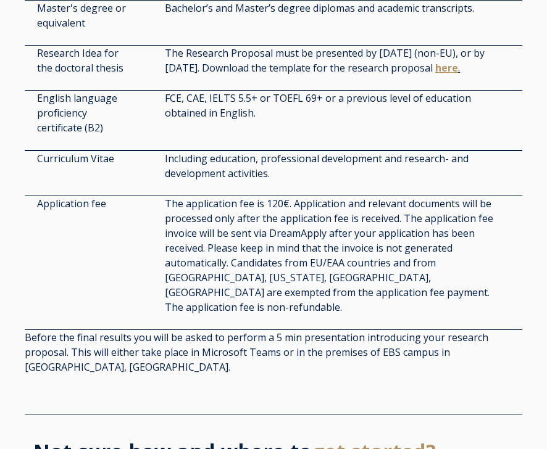
scroll to position [3273, 0]
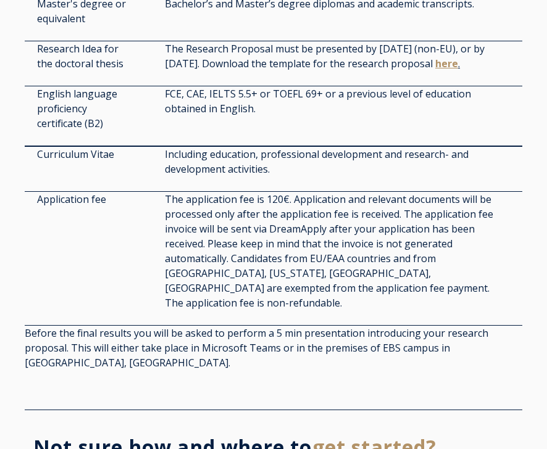
click at [345, 434] on span "get started?" at bounding box center [374, 447] width 125 height 27
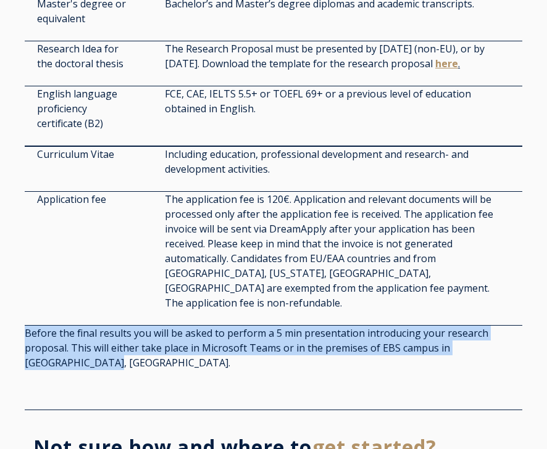
drag, startPoint x: 521, startPoint y: 305, endPoint x: 10, endPoint y: 287, distance: 511.1
click at [10, 287] on div "Application deadline: Non-EU: May 1st, 2025 EU & et*: August 1st, 2025 *inc. US…" at bounding box center [273, 17] width 547 height 759
copy span "Before the final results you will be asked to perform a 5 min presentation intr…"
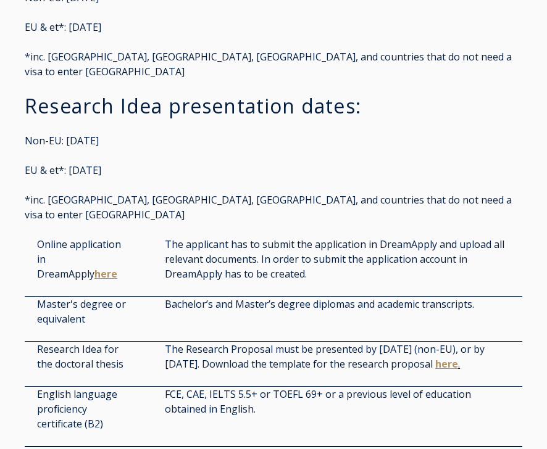
scroll to position [2904, 0]
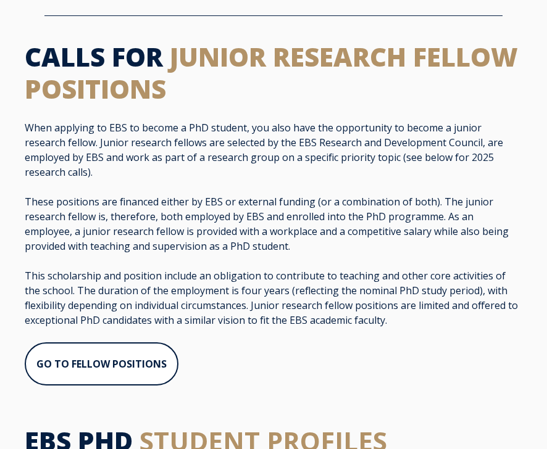
scroll to position [945, 0]
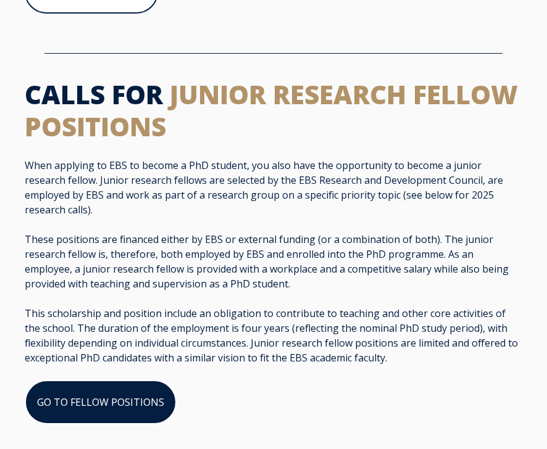
click at [138, 380] on link "GO TO FELLOW POSITIONS" at bounding box center [101, 402] width 152 height 44
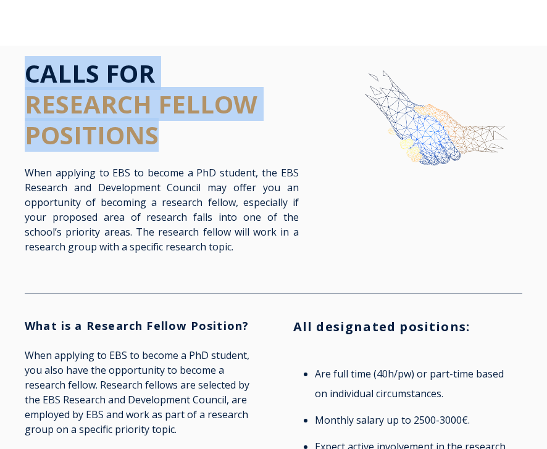
drag, startPoint x: 131, startPoint y: 125, endPoint x: 28, endPoint y: 75, distance: 114.2
click at [28, 75] on h1 "CALLS FOR RESEARCH FELLOW POSITIONS" at bounding box center [162, 104] width 274 height 93
copy h1 "CALLS FOR RESEARCH FELLOW POSITIONS"
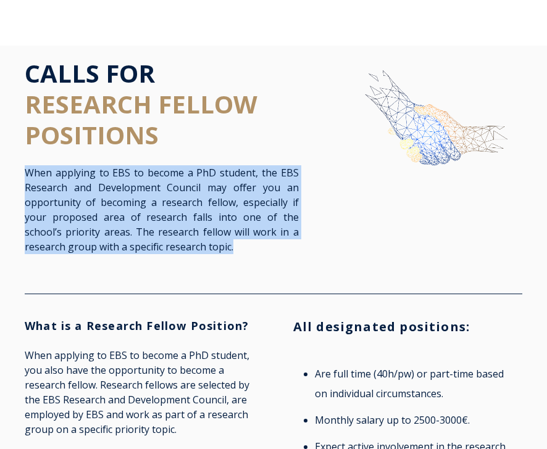
drag, startPoint x: 241, startPoint y: 251, endPoint x: 25, endPoint y: 177, distance: 228.8
click at [25, 177] on p "When applying to EBS to become a PhD student, the EBS Research and Development …" at bounding box center [162, 209] width 274 height 89
copy span "When applying to EBS to become a PhD student, the EBS Research and Development …"
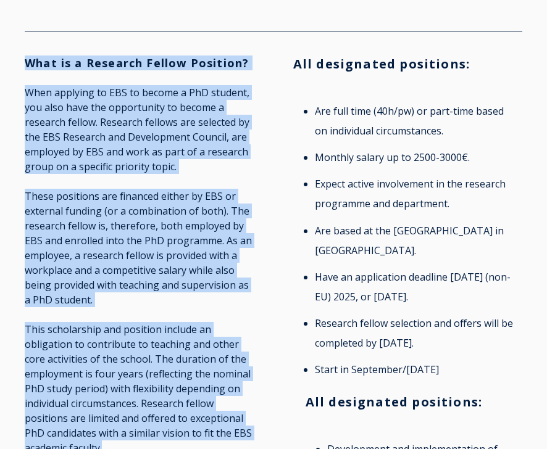
scroll to position [211, 0]
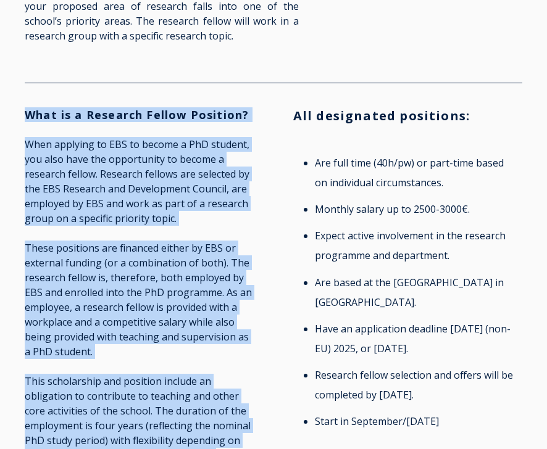
drag, startPoint x: 110, startPoint y: 320, endPoint x: 28, endPoint y: 119, distance: 217.2
click at [28, 119] on div "What is a Research Fellow Position? When applying to EBS to become a PhD studen…" at bounding box center [139, 427] width 254 height 638
copy div "What is a Research Fellow Position? When applying to EBS to become a PhD studen…"
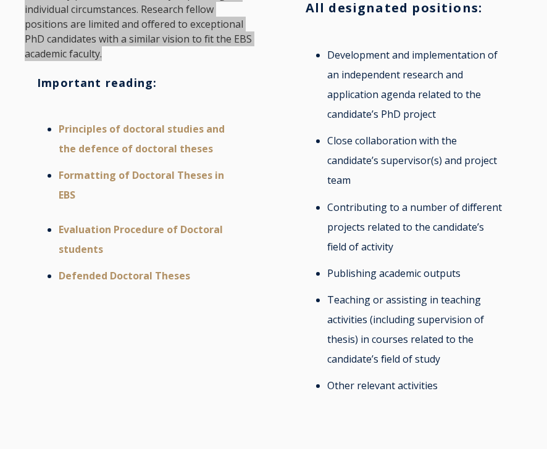
scroll to position [660, 0]
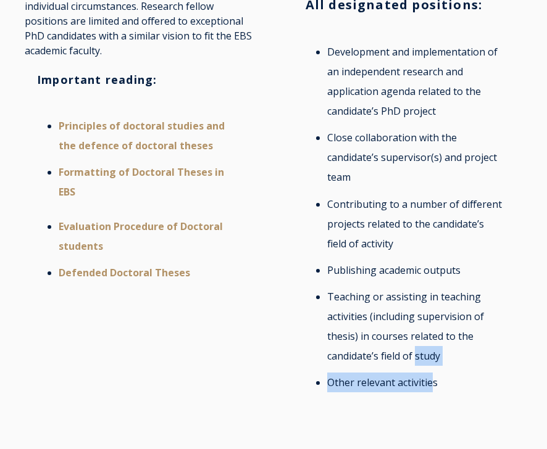
drag, startPoint x: 434, startPoint y: 386, endPoint x: 420, endPoint y: 369, distance: 21.5
click at [416, 364] on ul "Development and implementation of an independent research and application agend…" at bounding box center [407, 217] width 204 height 350
click at [435, 389] on li "Other relevant activities" at bounding box center [415, 383] width 176 height 20
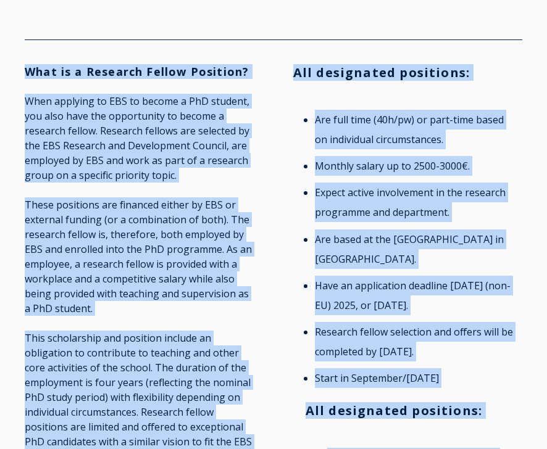
scroll to position [245, 0]
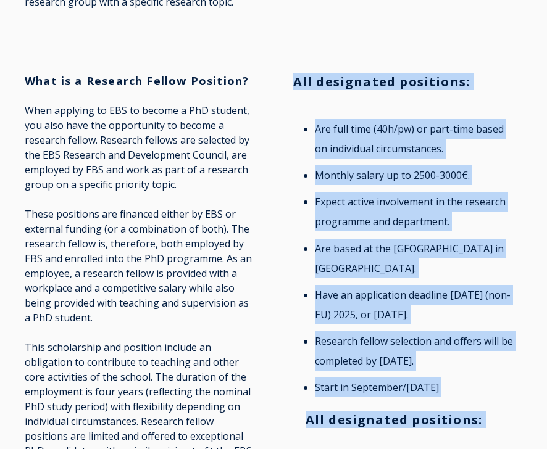
drag, startPoint x: 437, startPoint y: 385, endPoint x: 295, endPoint y: 78, distance: 337.8
copy div "All designated positions: Are full time (40h/pw) or part-time based on individu…"
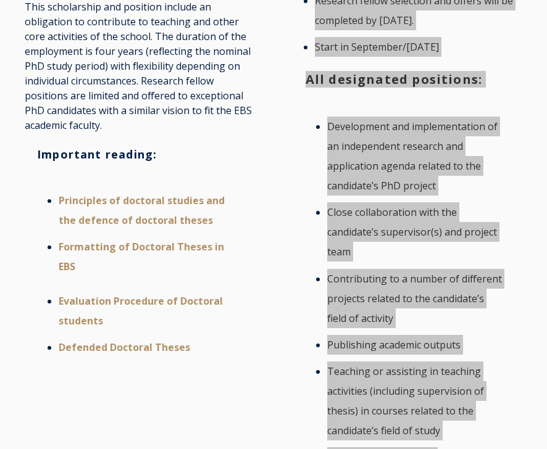
scroll to position [581, 0]
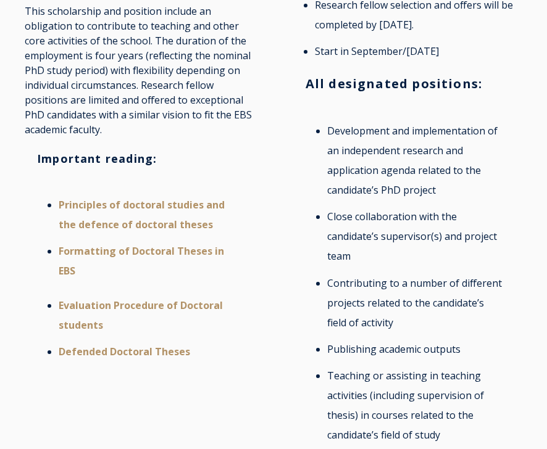
click at [38, 157] on h3 "Important reading:" at bounding box center [139, 159] width 204 height 14
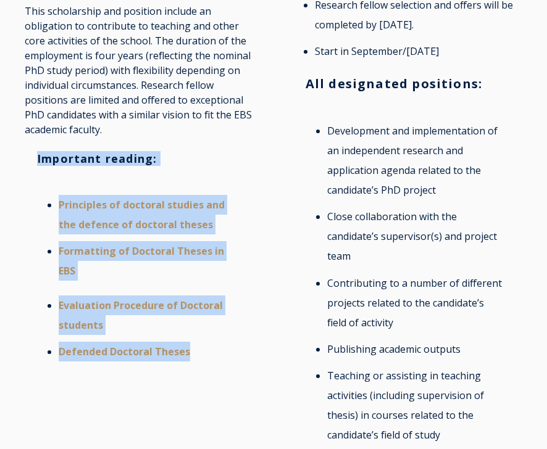
drag, startPoint x: 36, startPoint y: 157, endPoint x: 197, endPoint y: 356, distance: 255.8
click at [197, 356] on div "Important reading: Principles of doctoral studies and the defence of doctoral t…" at bounding box center [139, 264] width 229 height 225
copy div "Important reading: Principles of doctoral studies and the defence of doctoral t…"
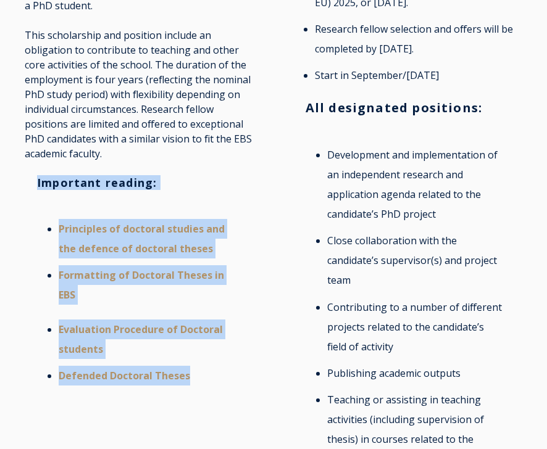
scroll to position [548, 0]
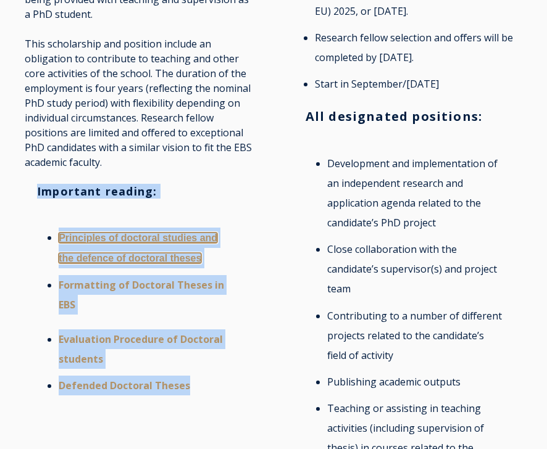
click at [186, 258] on link "Principles of doctoral studies and the defence of doctoral theses" at bounding box center [138, 248] width 159 height 31
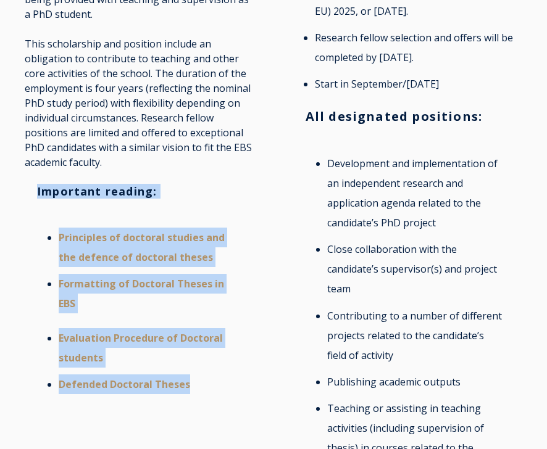
click at [225, 299] on li "Formatting of Doctoral Theses in EBS" at bounding box center [147, 293] width 176 height 39
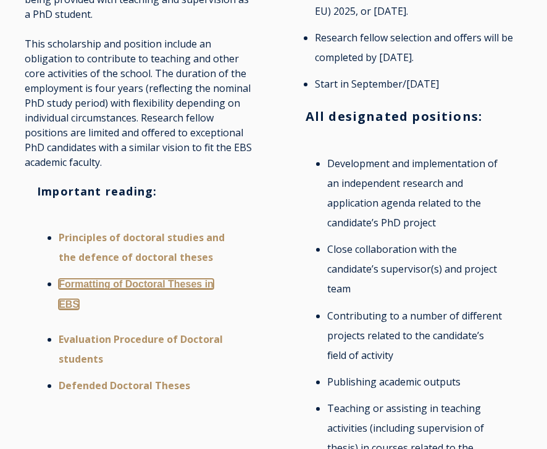
click at [208, 283] on link "Formatting of Doctoral Theses in EBS" at bounding box center [136, 294] width 155 height 31
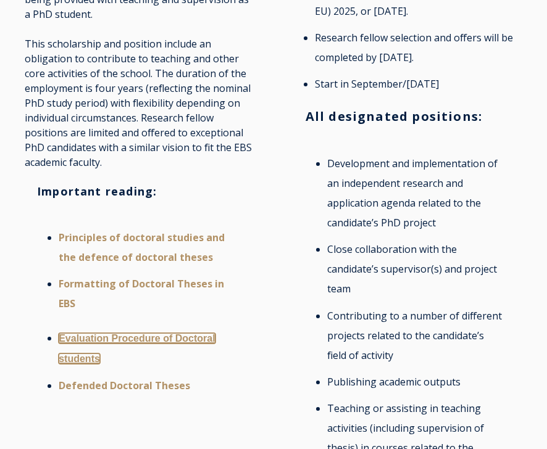
drag, startPoint x: 132, startPoint y: 341, endPoint x: 146, endPoint y: 334, distance: 15.2
click at [133, 341] on link "Evaluation Procedure of Doctoral students" at bounding box center [137, 348] width 156 height 31
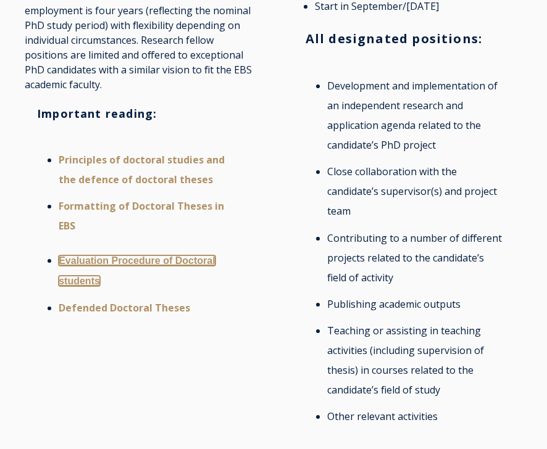
scroll to position [630, 0]
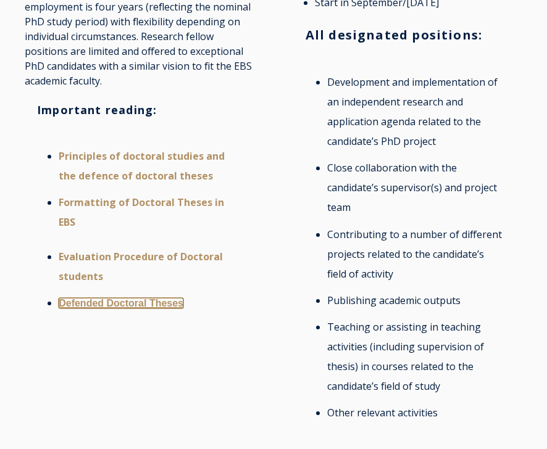
click at [107, 305] on link "Defended Doctoral Theses" at bounding box center [121, 303] width 125 height 10
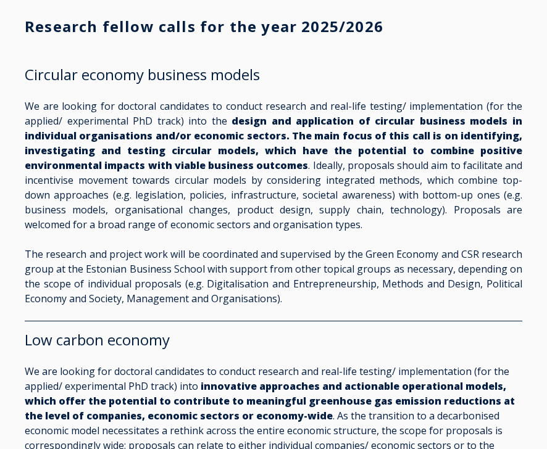
scroll to position [1135, 0]
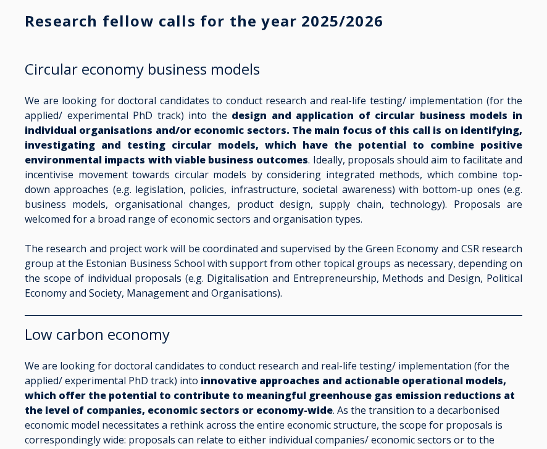
click at [79, 44] on span "Research fellow calls for the year 2025/2026" at bounding box center [273, 36] width 497 height 48
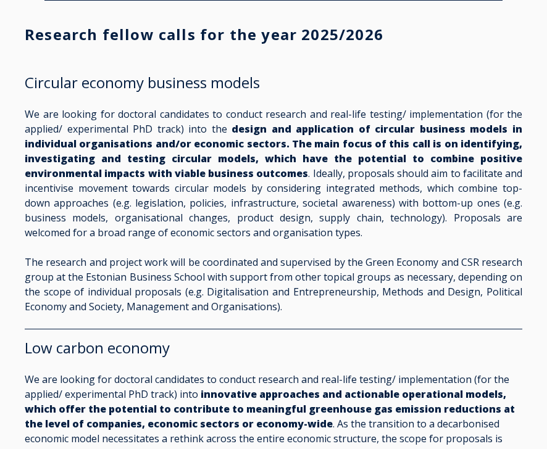
scroll to position [1122, 0]
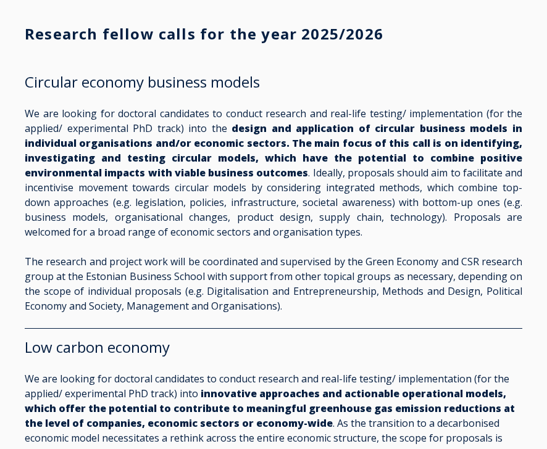
click at [25, 33] on h3 "Research fellow calls for the year 2025/2026" at bounding box center [273, 34] width 497 height 19
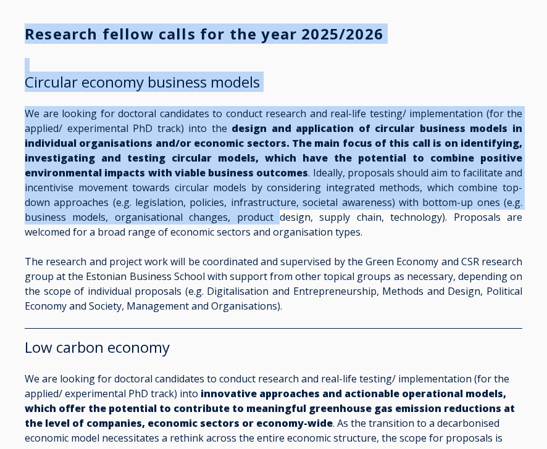
drag, startPoint x: 24, startPoint y: 31, endPoint x: 276, endPoint y: 211, distance: 309.7
click at [244, 188] on p "We are looking for doctoral candidates to conduct research and real-life testin…" at bounding box center [273, 172] width 497 height 133
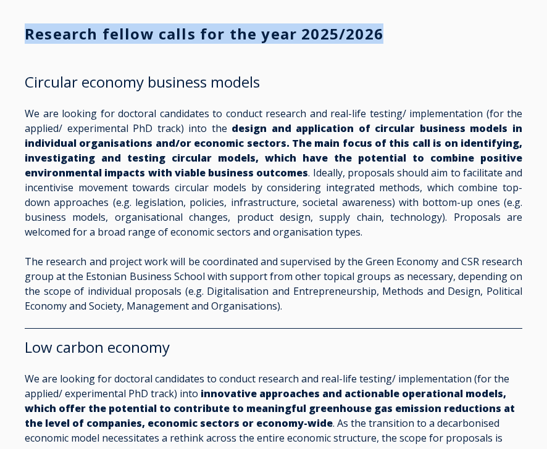
drag, startPoint x: 25, startPoint y: 31, endPoint x: 378, endPoint y: 35, distance: 353.5
click at [378, 35] on h3 "Research fellow calls for the year 2025/2026" at bounding box center [273, 34] width 497 height 19
copy h3 "Research fellow calls for the year 2025/2026"
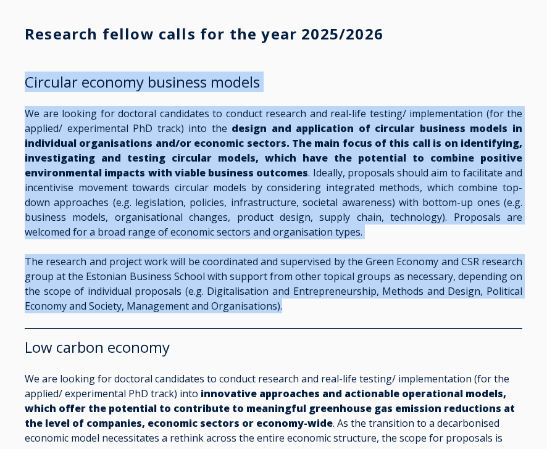
drag, startPoint x: 27, startPoint y: 80, endPoint x: 314, endPoint y: 310, distance: 368.1
click at [314, 310] on span "Circular economy business models We are looking for doctoral candidates to cond…" at bounding box center [273, 193] width 497 height 241
copy span "Loremips dolorsi ametcons adipis El sed doeiusm tem incididu utlaboreet do magn…"
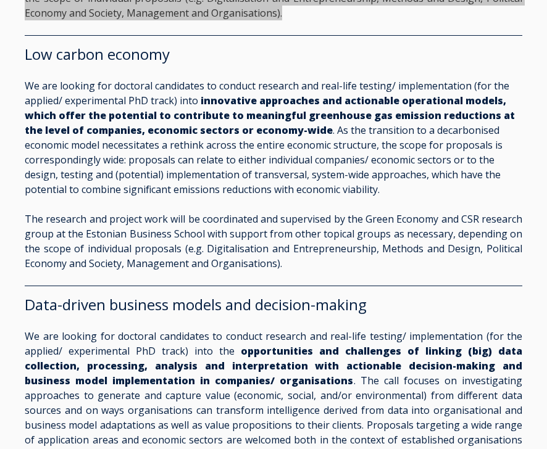
scroll to position [1415, 0]
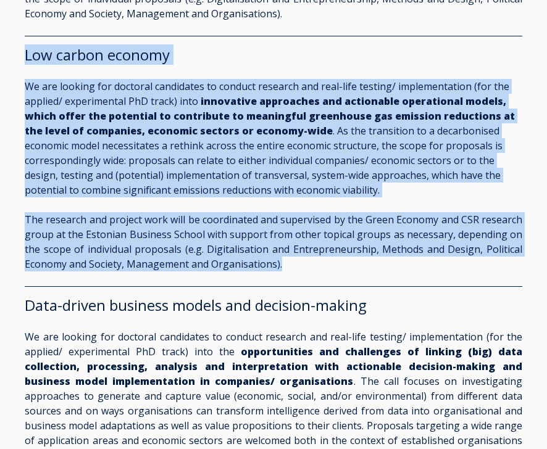
drag, startPoint x: 26, startPoint y: 52, endPoint x: 312, endPoint y: 263, distance: 355.6
click at [315, 263] on span "Low carbon economy We are looking for doctoral candidates to conduct research a…" at bounding box center [273, 159] width 497 height 226
copy span "Lor ipsumd sitamet Co adi elitsed doe temporin utlaboreet do magnaal enimadmi v…"
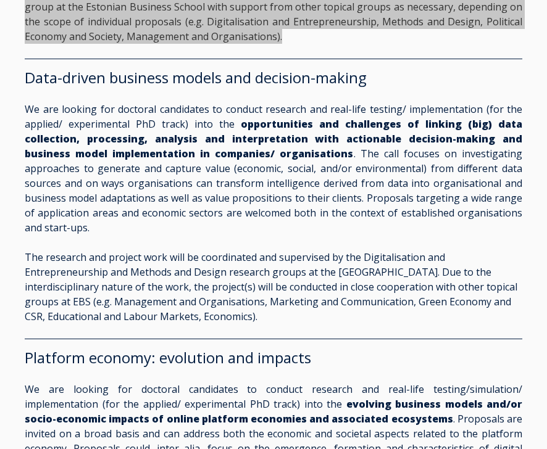
scroll to position [1650, 0]
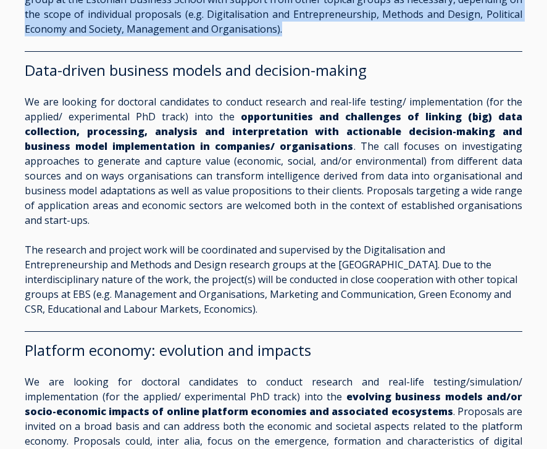
drag, startPoint x: 67, startPoint y: 76, endPoint x: 293, endPoint y: 294, distance: 313.7
click at [294, 294] on span "Data-driven business models and decision-making We are looking for doctoral can…" at bounding box center [273, 188] width 497 height 255
copy span "Lore-ipsumd sitametc adipis eli seddoeiu-tempor In utl etdolor mag aliquaen adm…"
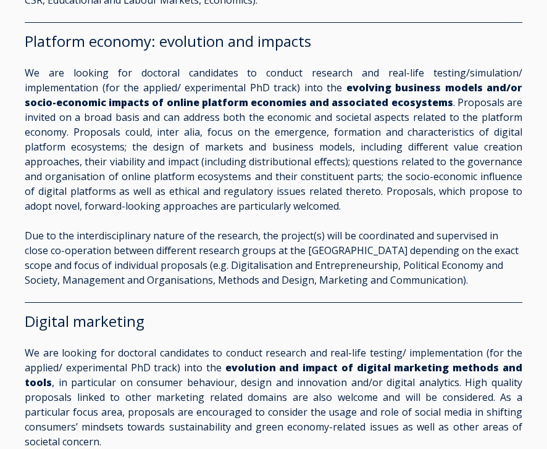
scroll to position [1960, 0]
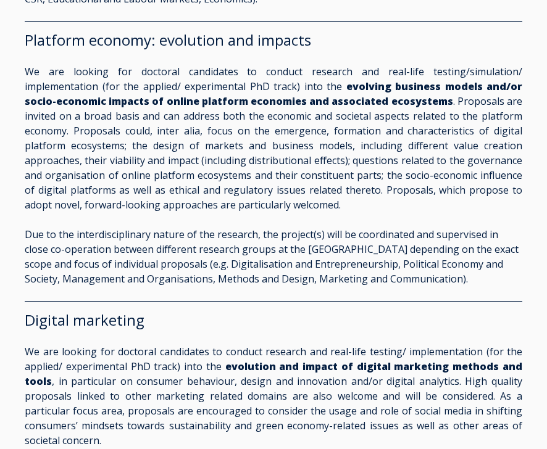
drag, startPoint x: 467, startPoint y: 263, endPoint x: 25, endPoint y: 25, distance: 502.3
click at [25, 31] on span "Platform economy: evolution and impacts We are looking for doctoral candidates …" at bounding box center [273, 158] width 497 height 255
copy span "Loremips dolorsi: ametconse adi elitsed Do eiu tempori utl etdolore magnaaliqu …"
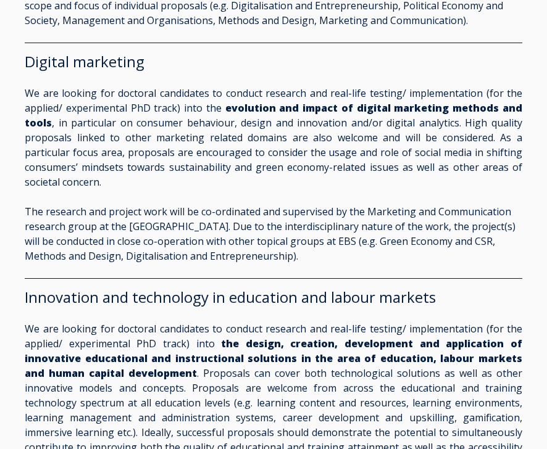
scroll to position [2220, 0]
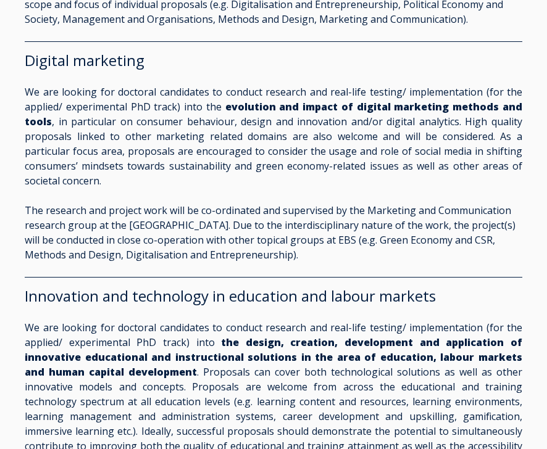
drag, startPoint x: 312, startPoint y: 250, endPoint x: 321, endPoint y: 243, distance: 11.9
click at [313, 250] on div "Digital marketing We are looking for doctoral candidates to conduct research an…" at bounding box center [273, 159] width 497 height 235
drag, startPoint x: 281, startPoint y: 234, endPoint x: 15, endPoint y: 44, distance: 325.9
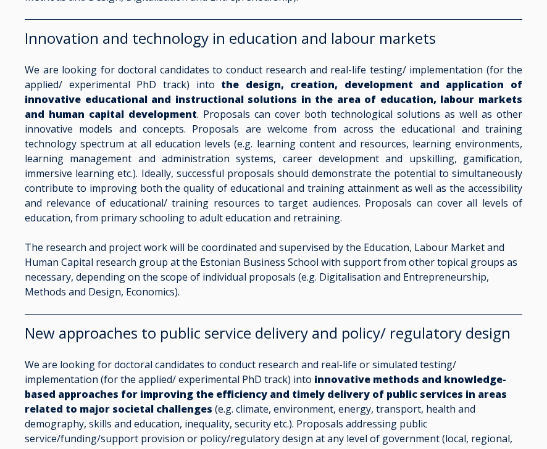
scroll to position [2481, 0]
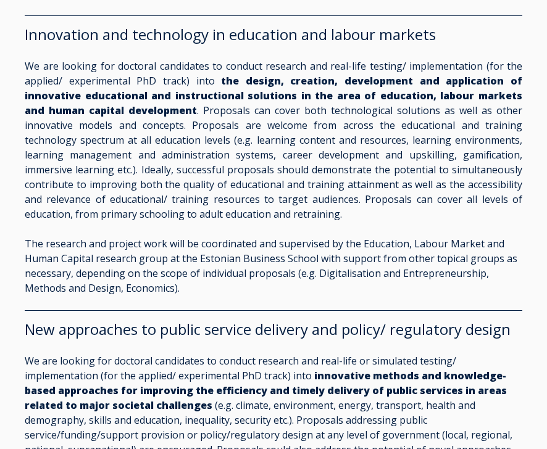
click at [25, 25] on h2 "Innovation and technology in education and labour markets" at bounding box center [273, 34] width 497 height 19
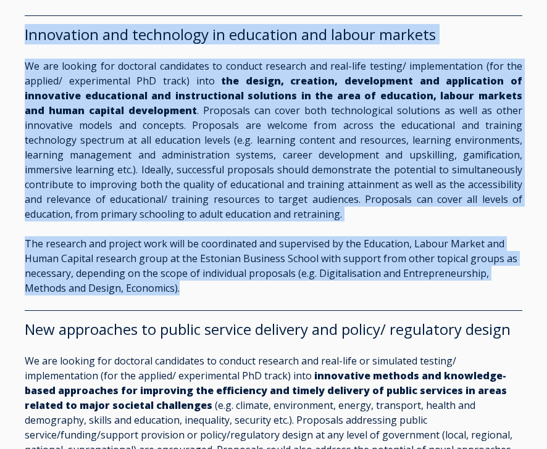
drag, startPoint x: 25, startPoint y: 19, endPoint x: 197, endPoint y: 273, distance: 307.8
click at [197, 273] on span "Innovation and technology in education and labour markets We are looking for do…" at bounding box center [273, 160] width 497 height 270
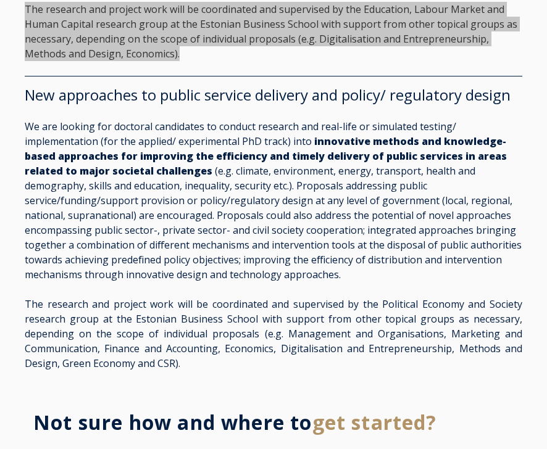
scroll to position [2715, 0]
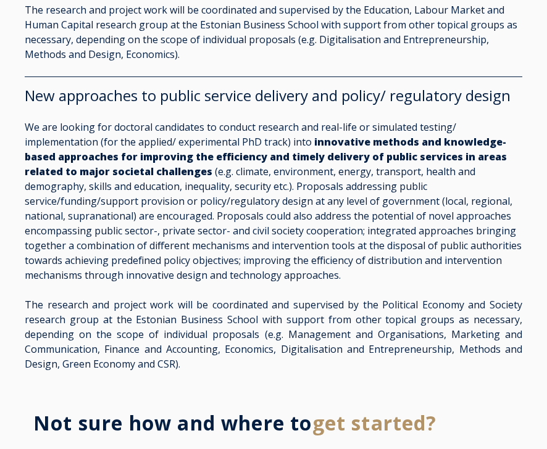
click at [186, 347] on p "The research and project work will be coordinated and supervised by the Politic…" at bounding box center [273, 334] width 497 height 74
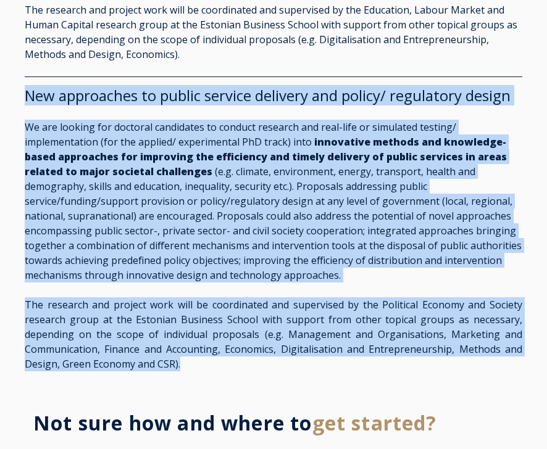
drag, startPoint x: 181, startPoint y: 350, endPoint x: 25, endPoint y: 85, distance: 308.1
click at [25, 86] on span "New approaches to public service delivery and policy/ regulatory design We are …" at bounding box center [273, 228] width 497 height 285
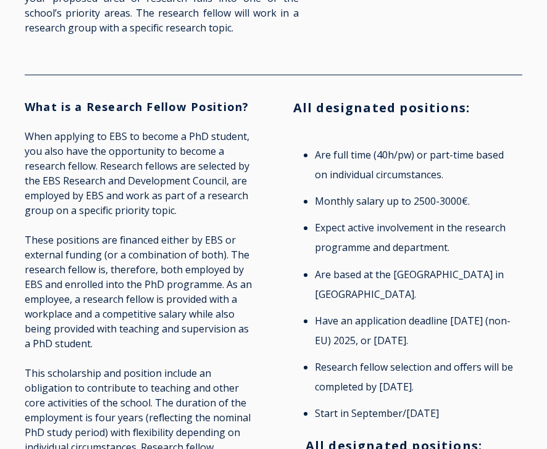
scroll to position [0, 0]
